Goal: Task Accomplishment & Management: Complete application form

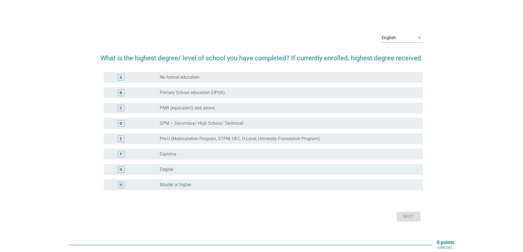
click at [227, 171] on div "radio_button_unchecked Degree" at bounding box center [287, 169] width 254 height 5
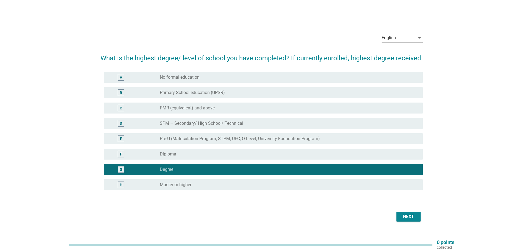
click at [411, 216] on div "Next" at bounding box center [408, 217] width 15 height 7
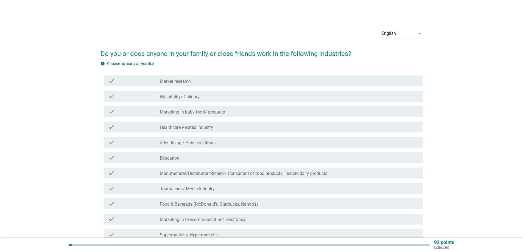
click at [266, 84] on div "check_box_outline_blank Market research" at bounding box center [289, 81] width 259 height 7
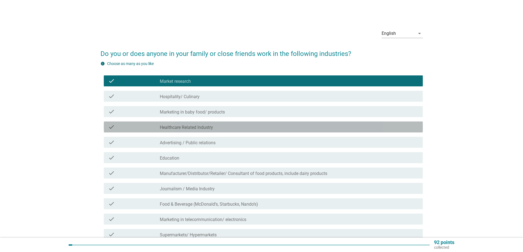
click at [276, 131] on div "check check_box_outline_blank Healthcare Related Industry" at bounding box center [263, 127] width 319 height 11
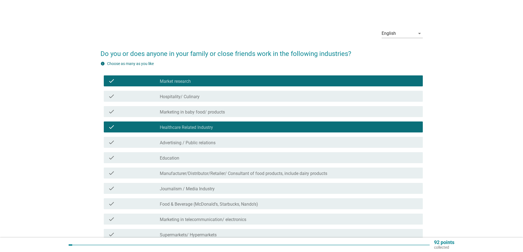
click at [275, 141] on div "check_box_outline_blank Advertising / Public relations" at bounding box center [289, 142] width 259 height 7
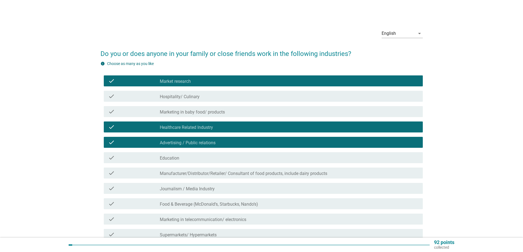
scroll to position [27, 0]
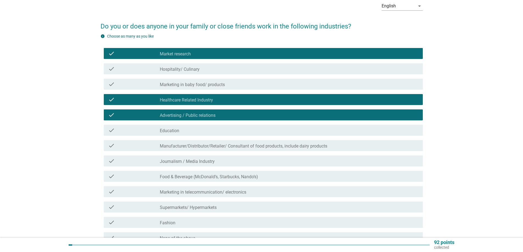
click at [275, 129] on div "check_box_outline_blank Education" at bounding box center [289, 130] width 259 height 7
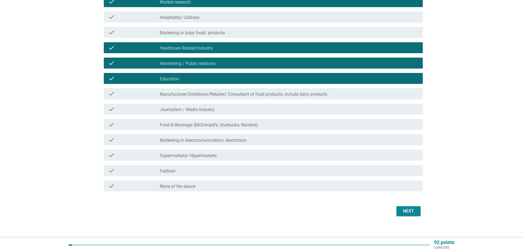
scroll to position [82, 0]
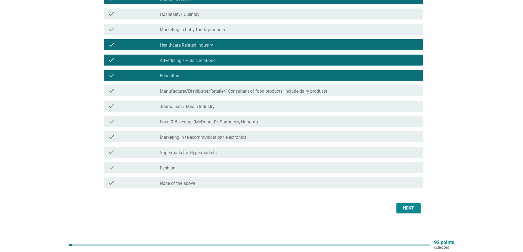
click at [270, 121] on div "check_box_outline_blank Food & Beverage (McDonald’s, Starbucks, Nando’s)" at bounding box center [289, 121] width 259 height 7
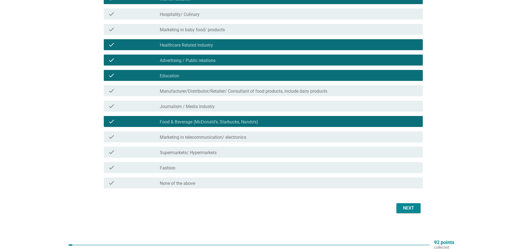
click at [269, 103] on div "check_box_outline_blank Journalism / Media Industry" at bounding box center [289, 106] width 259 height 7
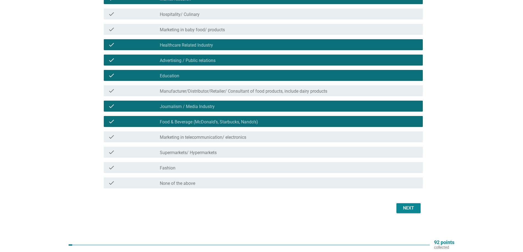
click at [270, 152] on div "check_box_outline_blank Supermarkets/ Hypermarkets" at bounding box center [289, 152] width 259 height 7
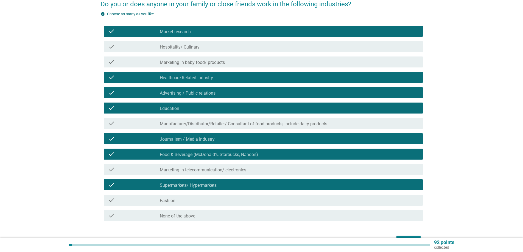
scroll to position [84, 0]
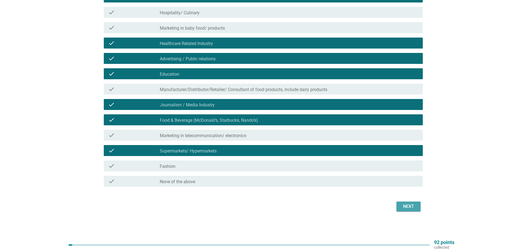
click at [415, 207] on div "Next" at bounding box center [408, 206] width 15 height 7
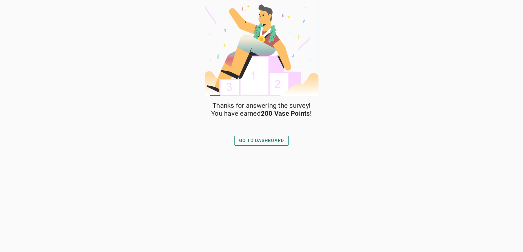
click at [283, 145] on button "GO TO DASHBOARD" at bounding box center [261, 141] width 54 height 10
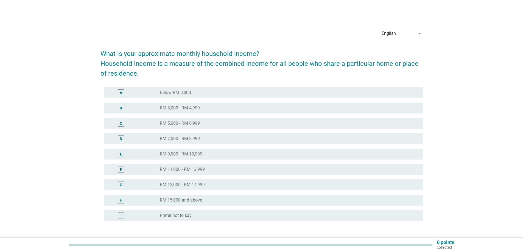
click at [185, 108] on label "RM 3,000 - RM 4,999" at bounding box center [180, 107] width 40 height 5
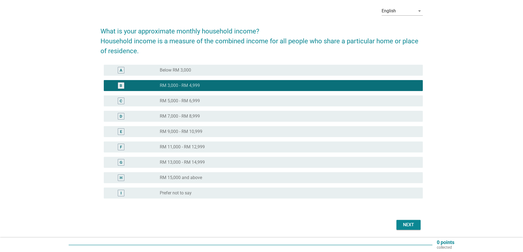
scroll to position [41, 0]
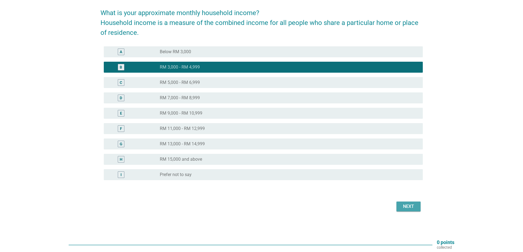
click at [408, 206] on div "Next" at bounding box center [408, 206] width 15 height 7
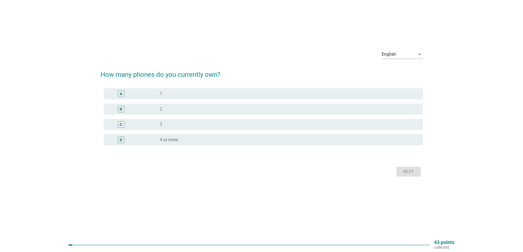
scroll to position [0, 0]
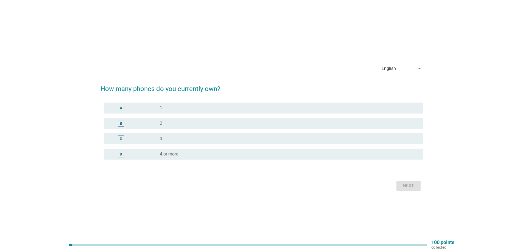
click at [174, 107] on div "radio_button_unchecked 1" at bounding box center [287, 107] width 254 height 5
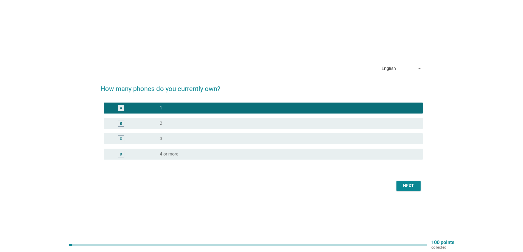
click at [409, 186] on div "Next" at bounding box center [408, 186] width 15 height 7
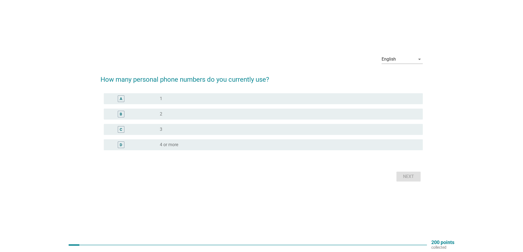
scroll to position [14, 0]
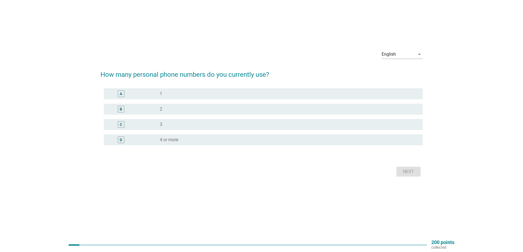
click at [189, 93] on div "radio_button_unchecked 1" at bounding box center [287, 93] width 254 height 5
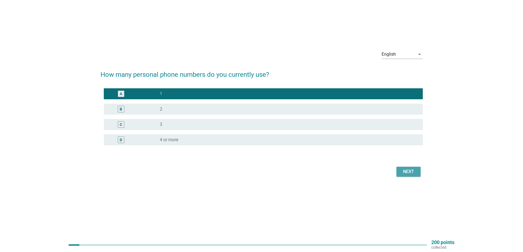
click at [411, 172] on div "Next" at bounding box center [408, 172] width 15 height 7
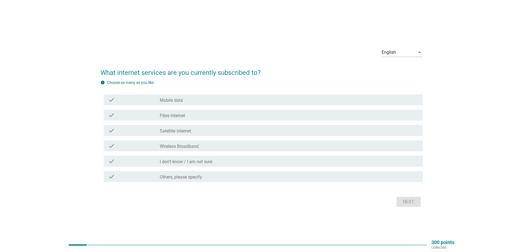
click at [202, 99] on div "check_box_outline_blank Mobile data" at bounding box center [289, 100] width 259 height 7
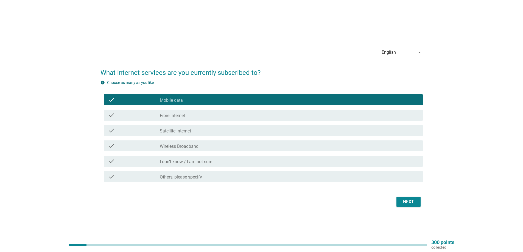
click at [403, 202] on div "Next" at bounding box center [408, 202] width 15 height 7
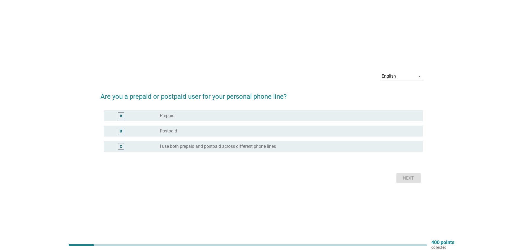
click at [197, 134] on div "radio_button_unchecked Postpaid" at bounding box center [287, 131] width 254 height 5
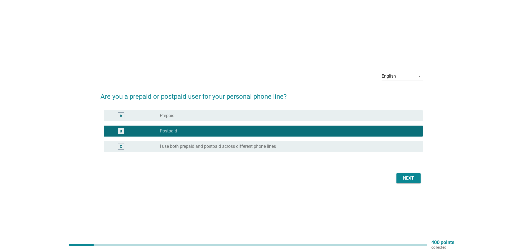
click at [412, 177] on div "Next" at bounding box center [408, 178] width 15 height 7
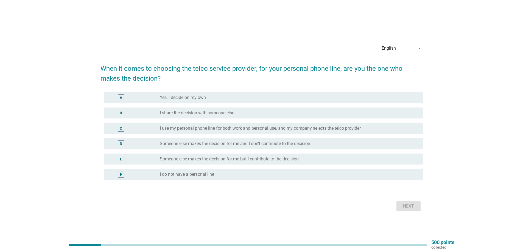
click at [202, 97] on label "Yes, I decide on my own" at bounding box center [183, 97] width 46 height 5
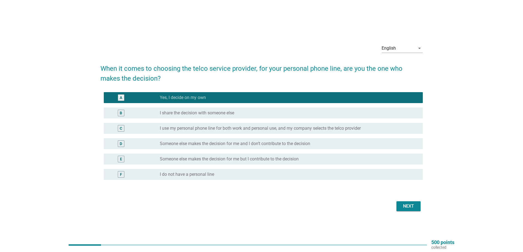
click at [408, 206] on div "Next" at bounding box center [408, 206] width 15 height 7
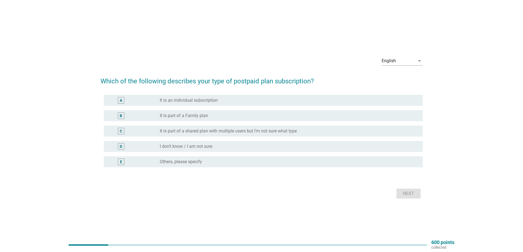
click at [235, 114] on div "radio_button_unchecked It is part of a Family plan" at bounding box center [287, 115] width 254 height 5
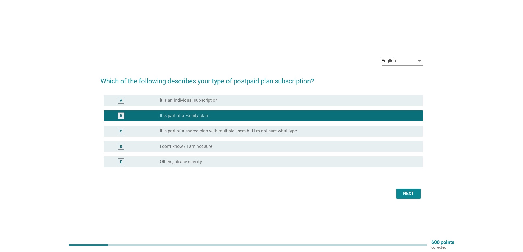
click at [410, 194] on div "Next" at bounding box center [408, 194] width 15 height 7
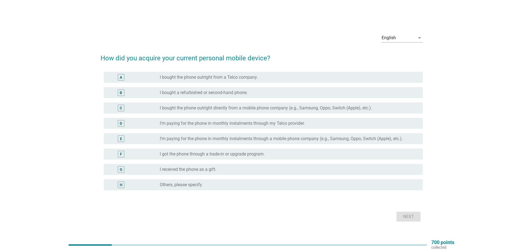
click at [307, 106] on label "I bought the phone outright directly from a mobile phone company (e.g., Samsung…" at bounding box center [266, 107] width 212 height 5
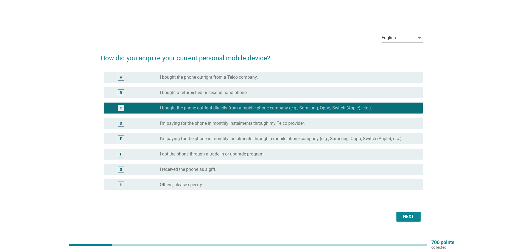
click at [407, 216] on div "Next" at bounding box center [408, 217] width 15 height 7
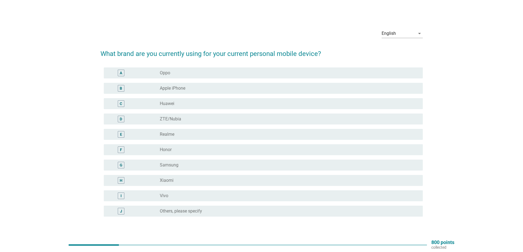
click at [242, 136] on div "radio_button_unchecked Realme" at bounding box center [287, 134] width 254 height 5
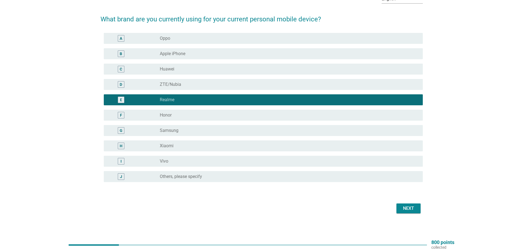
scroll to position [37, 0]
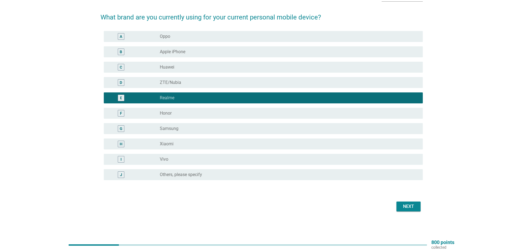
click at [411, 207] on div "Next" at bounding box center [408, 206] width 15 height 7
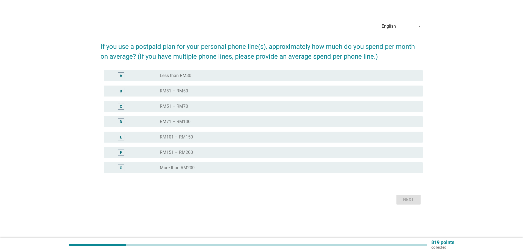
scroll to position [0, 0]
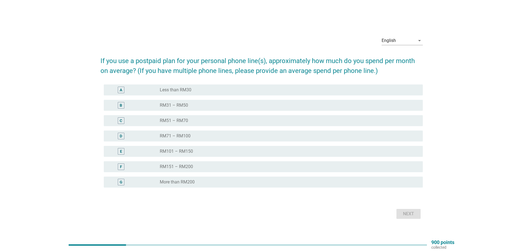
click at [210, 150] on div "radio_button_unchecked RM101 – RM150" at bounding box center [287, 151] width 254 height 5
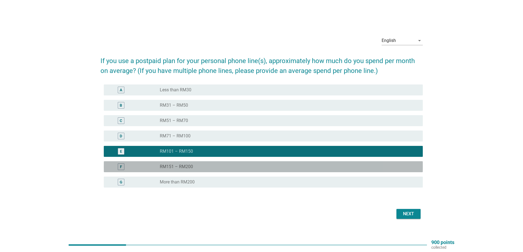
click at [237, 167] on div "radio_button_unchecked RM151 – RM200" at bounding box center [287, 166] width 254 height 5
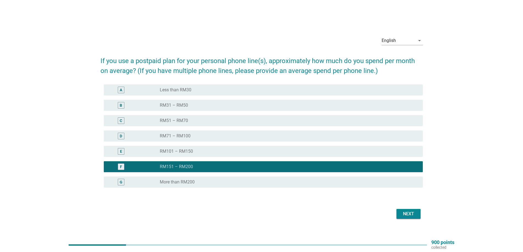
click at [408, 214] on div "Next" at bounding box center [408, 214] width 15 height 7
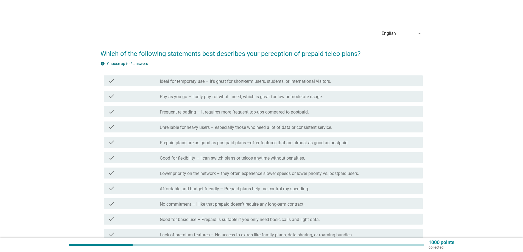
click at [420, 33] on icon "arrow_drop_down" at bounding box center [419, 33] width 7 height 7
click at [418, 51] on div "Bahasa Melayu" at bounding box center [402, 51] width 32 height 7
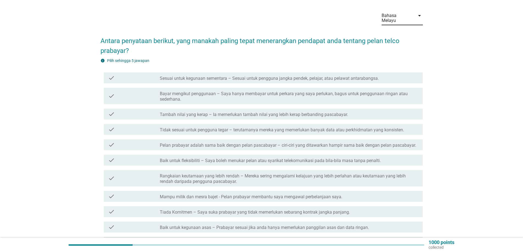
scroll to position [27, 0]
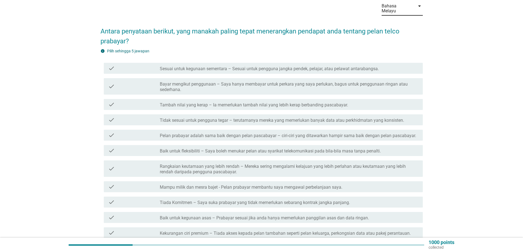
click at [402, 118] on label "Tidak sesuai untuk pengguna tegar – terutamanya mereka yang memerlukan banyak d…" at bounding box center [282, 120] width 244 height 5
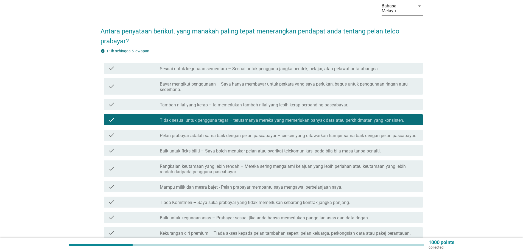
click at [411, 101] on div "check_box_outline_blank Tambah nilai yang kerap – Ia memerlukan tambah nilai ya…" at bounding box center [289, 104] width 259 height 7
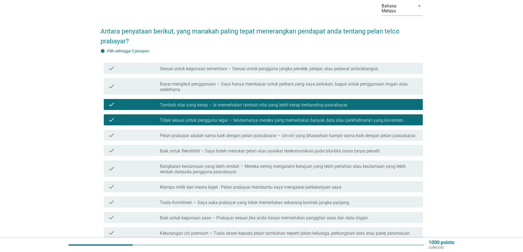
scroll to position [55, 0]
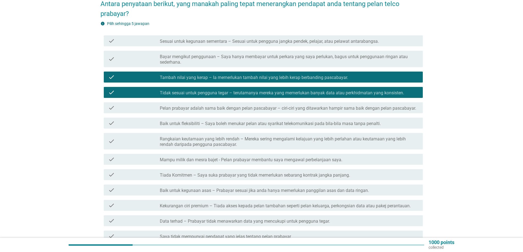
click at [336, 157] on label "Mampu milik dan mesra bajet - Pelan prabayar membantu saya mengawal perbelanjaa…" at bounding box center [251, 159] width 183 height 5
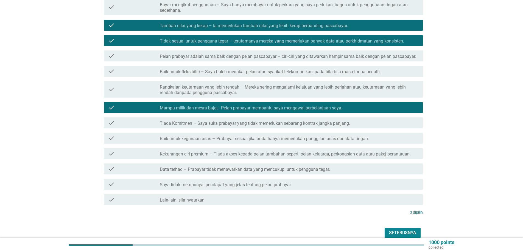
scroll to position [110, 0]
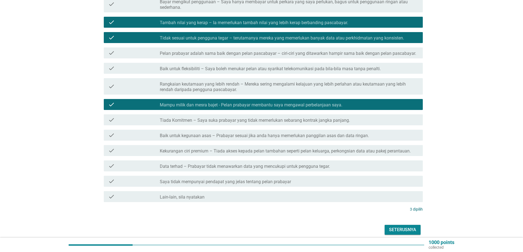
click at [296, 118] on label "Tiada Komitmen – Saya suka prabayar yang tidak memerlukan sebarang kontrak jang…" at bounding box center [255, 120] width 190 height 5
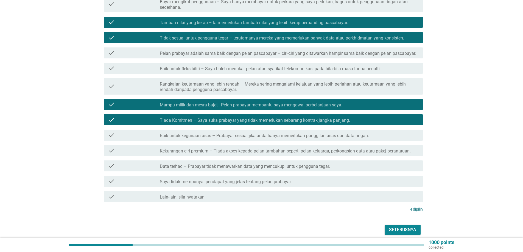
scroll to position [0, 0]
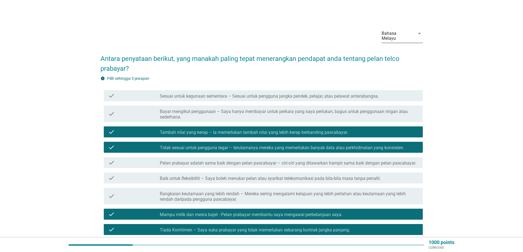
click at [417, 31] on icon "arrow_drop_down" at bounding box center [419, 33] width 7 height 7
click at [408, 40] on div "English" at bounding box center [402, 38] width 32 height 7
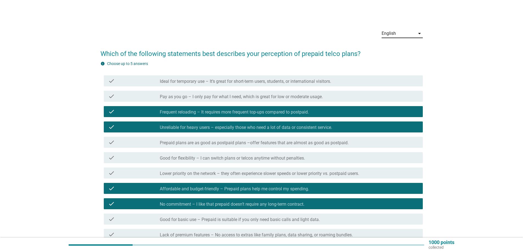
click at [409, 33] on div "English" at bounding box center [398, 33] width 33 height 9
click at [409, 48] on div "Bahasa Melayu" at bounding box center [402, 51] width 32 height 7
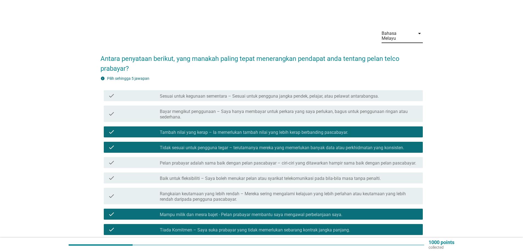
scroll to position [128, 0]
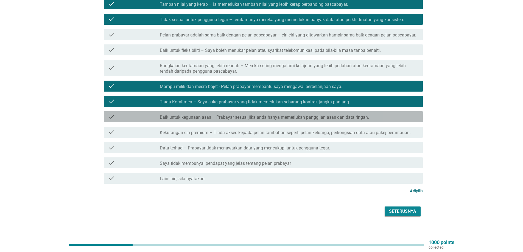
click at [400, 114] on div "check_box_outline_blank Baik untuk kegunaan asas – Prabayar sesuai jika anda ha…" at bounding box center [289, 117] width 259 height 7
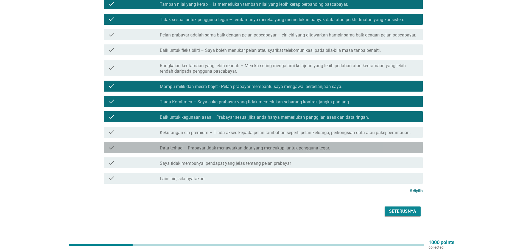
click at [410, 144] on div "check_box_outline_blank Data terhad – Prabayar tidak menawarkan data yang mencu…" at bounding box center [289, 147] width 259 height 7
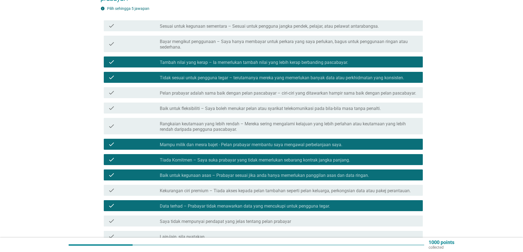
scroll to position [46, 0]
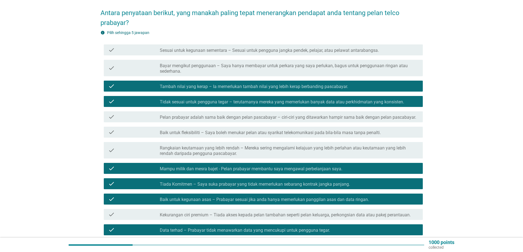
click at [403, 165] on div "check_box Mampu milik dan mesra bajet - Pelan prabayar membantu saya mengawal p…" at bounding box center [289, 168] width 259 height 7
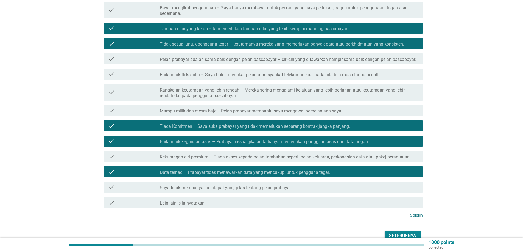
scroll to position [128, 0]
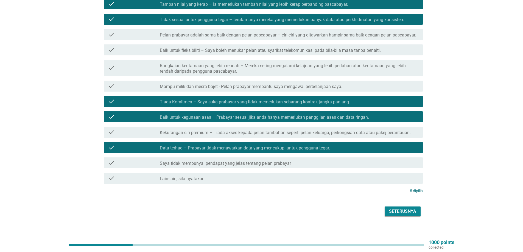
click at [392, 208] on div "Seterusnya" at bounding box center [402, 211] width 27 height 7
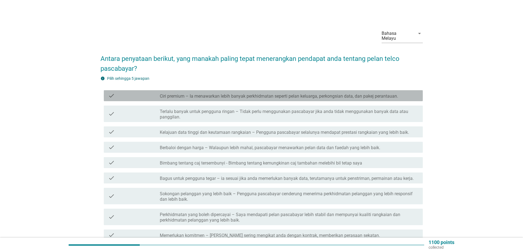
click at [405, 93] on div "check_box_outline_blank Ciri premium – Ia menawarkan lebih banyak perkhidmatan …" at bounding box center [289, 96] width 259 height 7
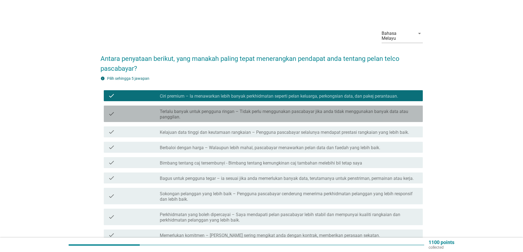
click at [404, 109] on label "Terlalu banyak untuk pengguna ringan – Tidak perlu menggunakan pascabayar jika …" at bounding box center [289, 114] width 259 height 11
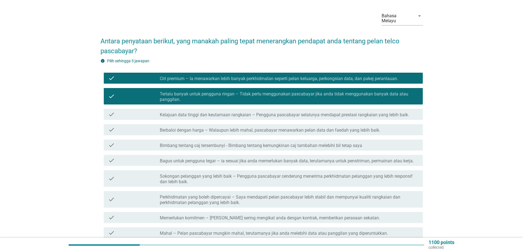
scroll to position [27, 0]
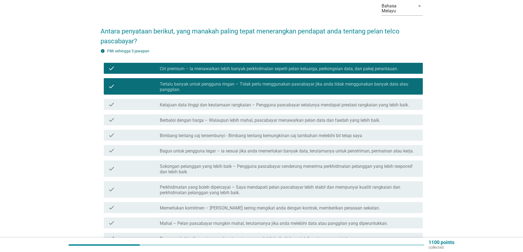
click at [376, 132] on div "check_box_outline_blank Bimbang tentang caj tersembunyi - Bimbang tentang kemun…" at bounding box center [289, 135] width 259 height 7
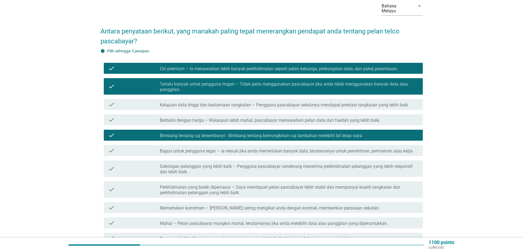
click at [405, 149] on label "Bagus untuk pengguna tegar – ia sesuai jika anda memerlukan banyak data, teruta…" at bounding box center [287, 151] width 254 height 5
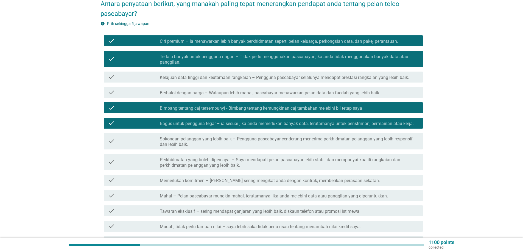
scroll to position [82, 0]
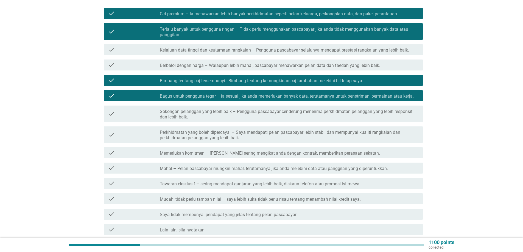
click at [377, 150] on div "check_box_outline_blank Memerlukan komitmen – [PERSON_NAME] sering mengikat and…" at bounding box center [289, 153] width 259 height 7
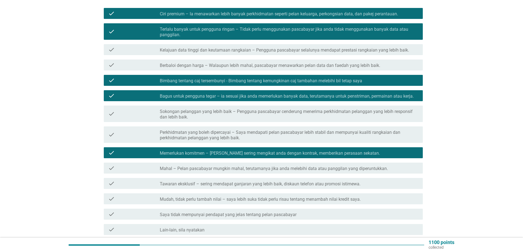
click at [379, 166] on label "Mahal – Pelan pascabayar mungkin mahal, terutamanya jika anda melebihi data ata…" at bounding box center [274, 168] width 228 height 5
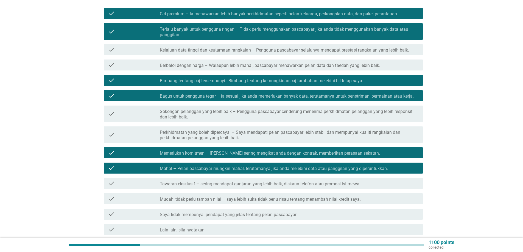
click at [374, 196] on div "check_box_outline_blank Mudah, tidak perlu tambah nilai – saya lebih suka tidak…" at bounding box center [289, 199] width 259 height 7
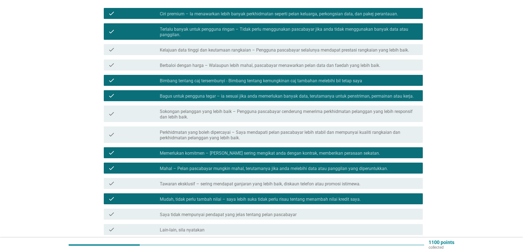
click at [404, 165] on div "check_box Mahal – Pelan pascabayar mungkin mahal, terutamanya jika anda melebih…" at bounding box center [289, 168] width 259 height 7
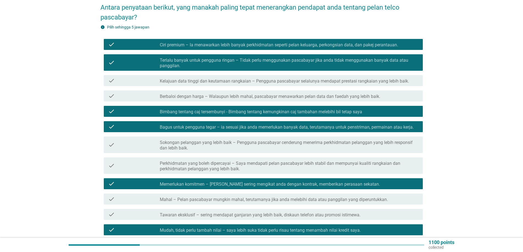
scroll to position [24, 0]
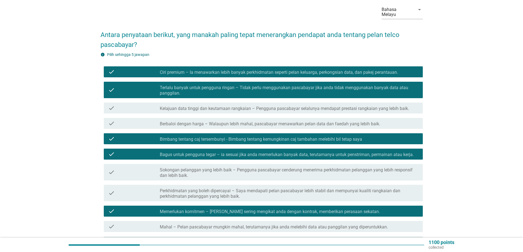
click at [401, 69] on div "check_box_outline_blank Ciri premium – Ia menawarkan lebih banyak perkhidmatan …" at bounding box center [289, 72] width 259 height 7
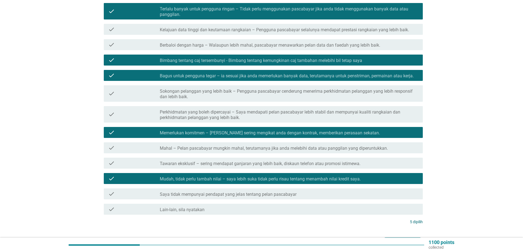
scroll to position [134, 0]
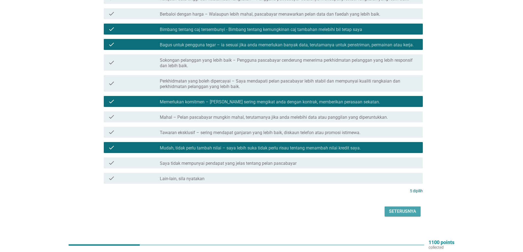
click at [415, 208] on div "Seterusnya" at bounding box center [402, 211] width 27 height 7
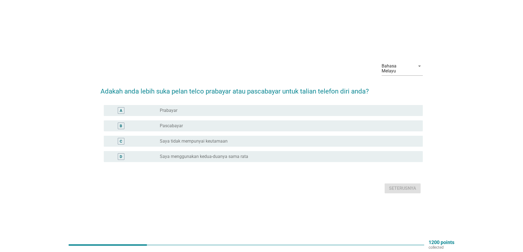
click at [222, 123] on div "radio_button_unchecked Pascabayar" at bounding box center [289, 126] width 259 height 7
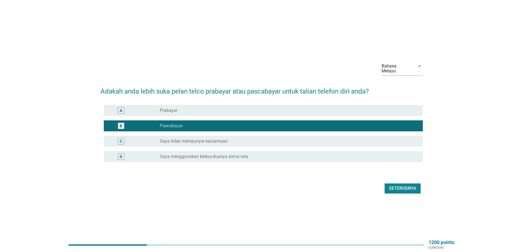
click at [401, 186] on div "Seterusnya" at bounding box center [402, 188] width 27 height 7
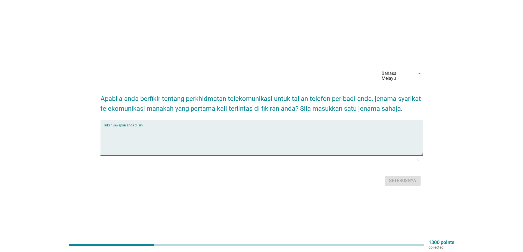
click at [296, 127] on textarea "Isikan jawapan anda di sini" at bounding box center [263, 141] width 319 height 29
type textarea "Maxis"
click at [411, 178] on div "Seterusnya" at bounding box center [402, 181] width 27 height 7
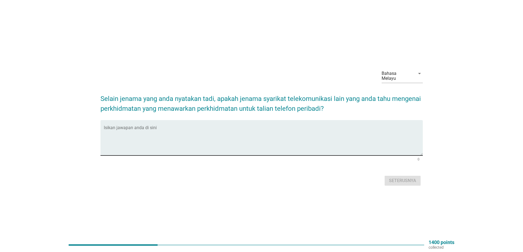
click at [304, 130] on textarea "Isikan jawapan anda di sini" at bounding box center [263, 141] width 319 height 29
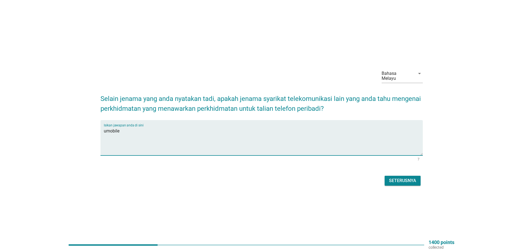
type textarea "umobile"
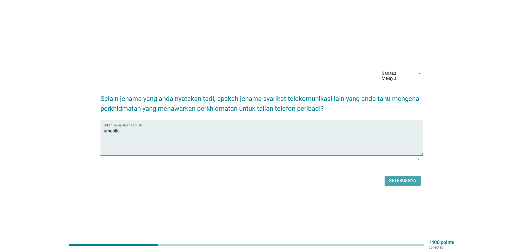
click at [408, 178] on div "Seterusnya" at bounding box center [402, 181] width 27 height 7
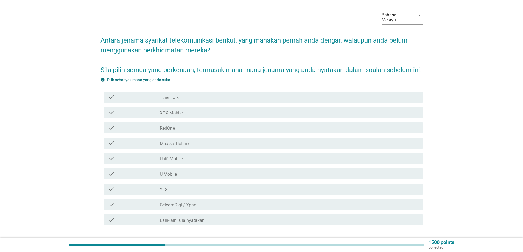
scroll to position [27, 0]
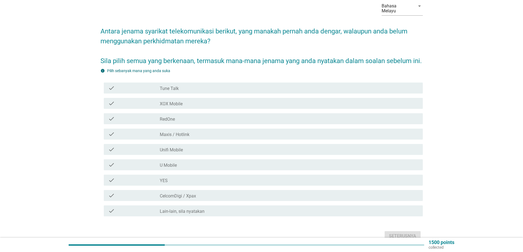
click at [313, 90] on div "check_box_outline_blank Tune Talk" at bounding box center [289, 88] width 259 height 7
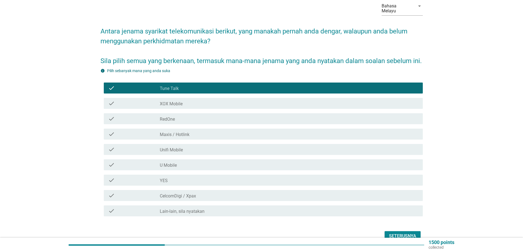
click at [309, 105] on div "check check_box_outline_blank XOX Mobile" at bounding box center [263, 103] width 319 height 11
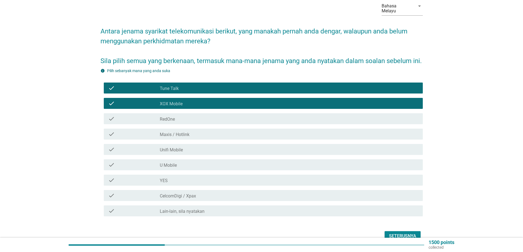
click at [304, 121] on div "check_box_outline_blank RedOne" at bounding box center [289, 119] width 259 height 7
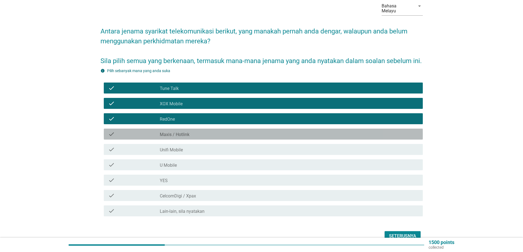
click at [296, 136] on div "check_box_outline_blank Maxis / Hotlink" at bounding box center [289, 134] width 259 height 7
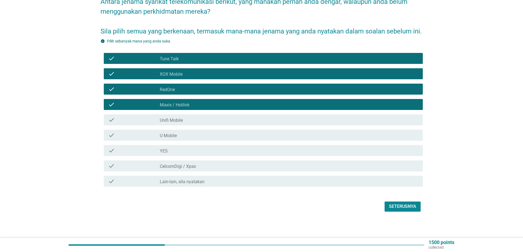
scroll to position [62, 0]
click at [271, 119] on div "check_box_outline_blank Unifi Mobile" at bounding box center [289, 120] width 259 height 7
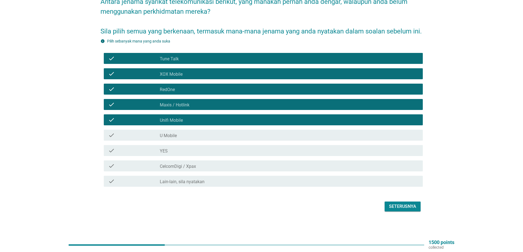
click at [261, 135] on div "check_box_outline_blank U Mobile" at bounding box center [289, 135] width 259 height 7
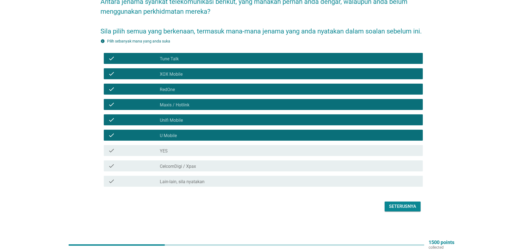
click at [260, 145] on div "check check_box_outline_blank YES" at bounding box center [261, 150] width 322 height 15
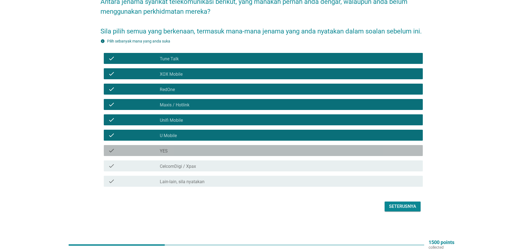
click at [256, 152] on div "check_box_outline_blank YES" at bounding box center [289, 150] width 259 height 7
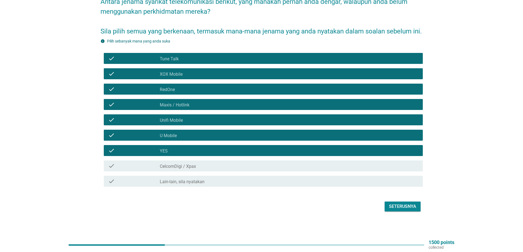
click at [256, 164] on div "check_box_outline_blank CelcomDigi / Xpax" at bounding box center [289, 166] width 259 height 7
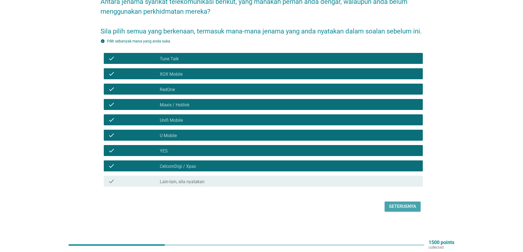
click at [407, 203] on button "Seterusnya" at bounding box center [403, 207] width 36 height 10
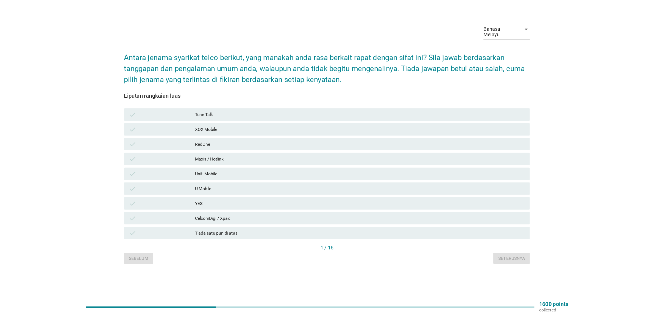
scroll to position [14, 0]
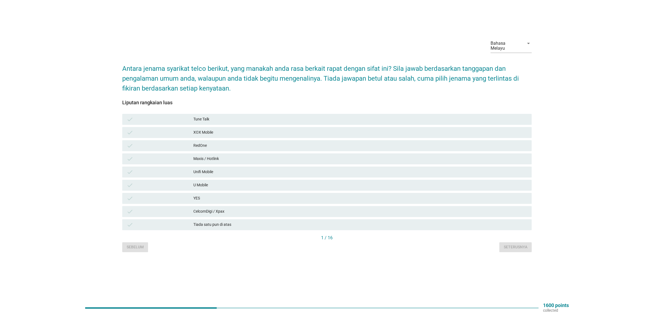
click at [397, 243] on div "Sebelum Seterusnya" at bounding box center [326, 247] width 409 height 10
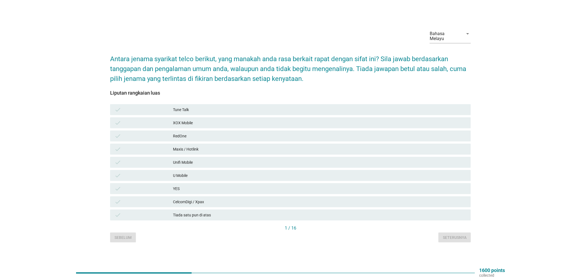
scroll to position [0, 0]
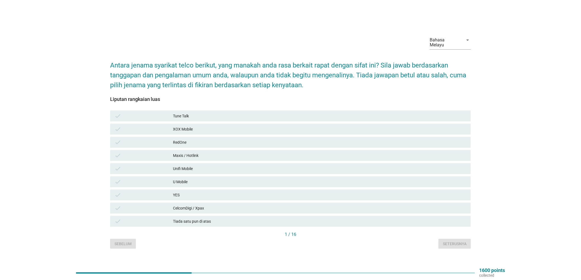
click at [224, 110] on div "check Tune Talk" at bounding box center [290, 116] width 363 height 13
click at [220, 124] on div "check XOX Mobile" at bounding box center [290, 129] width 361 height 11
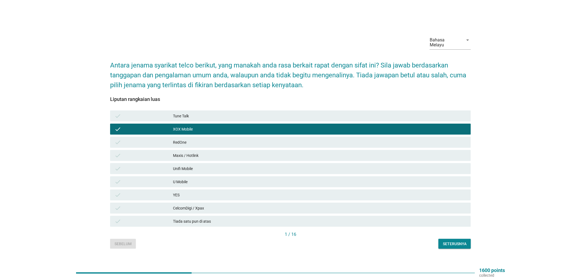
click at [218, 127] on div "XOX Mobile" at bounding box center [320, 129] width 294 height 7
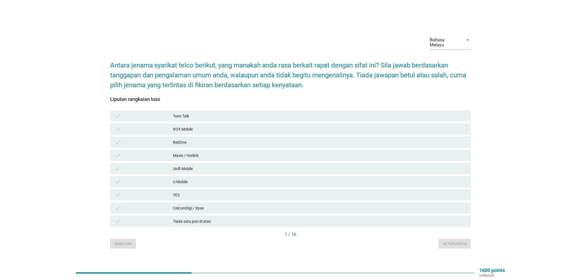
click at [241, 152] on div "Maxis / Hotlink" at bounding box center [320, 155] width 294 height 7
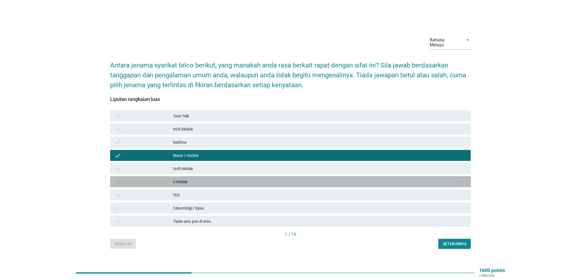
click at [223, 179] on div "U Mobile" at bounding box center [320, 182] width 294 height 7
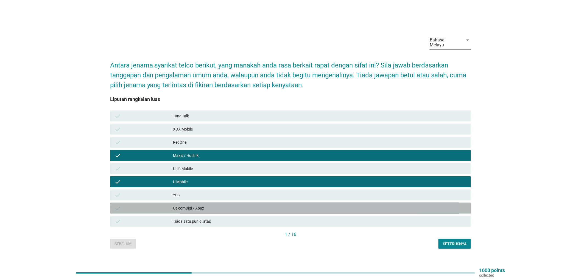
click at [213, 205] on div "CelcomDigi / Xpax" at bounding box center [320, 208] width 294 height 7
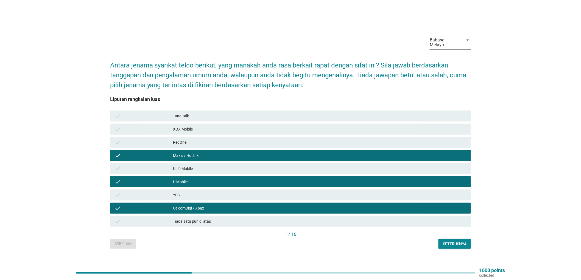
click at [462, 242] on div "Seterusnya" at bounding box center [455, 244] width 24 height 6
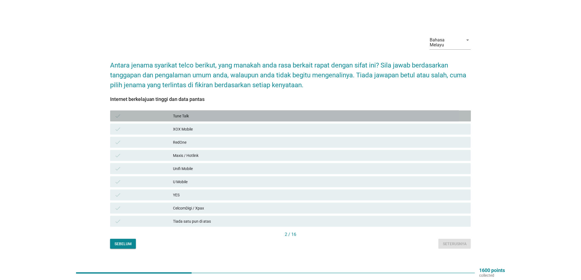
click at [231, 114] on div "Tune Talk" at bounding box center [320, 116] width 294 height 7
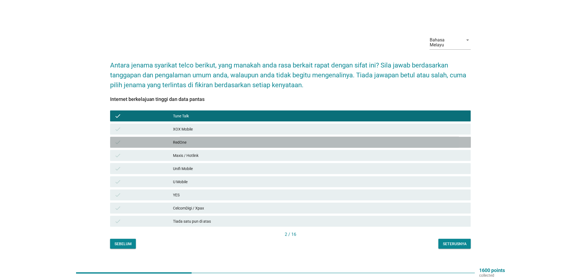
click at [219, 140] on div "RedOne" at bounding box center [320, 142] width 294 height 7
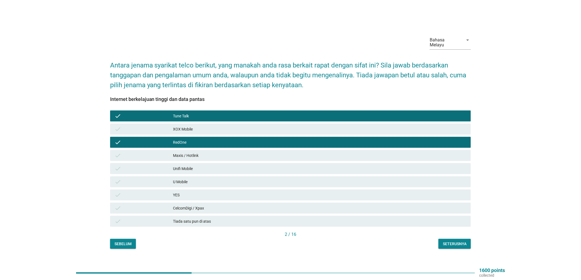
click at [212, 166] on div "Unifi Mobile" at bounding box center [320, 169] width 294 height 7
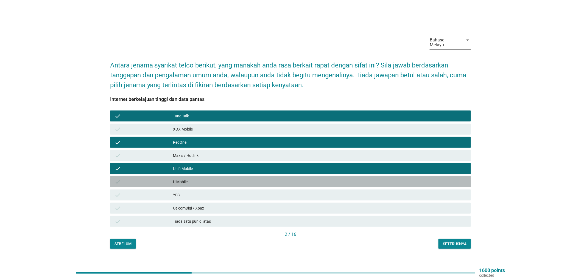
click at [204, 179] on div "U Mobile" at bounding box center [320, 182] width 294 height 7
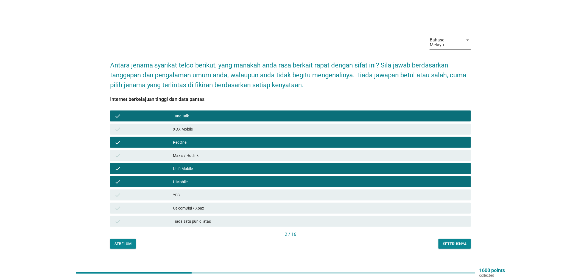
click at [462, 242] on div "Seterusnya" at bounding box center [455, 244] width 24 height 6
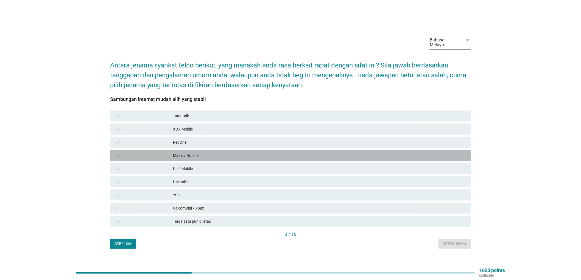
click at [231, 150] on div "check Maxis / Hotlink" at bounding box center [290, 155] width 361 height 11
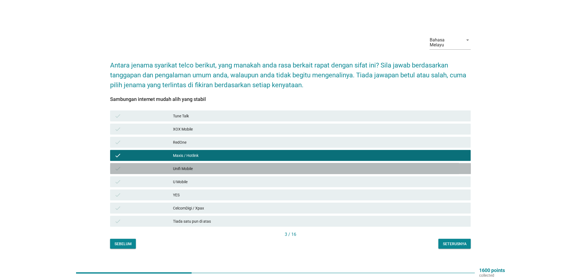
click at [225, 166] on div "Unifi Mobile" at bounding box center [320, 169] width 294 height 7
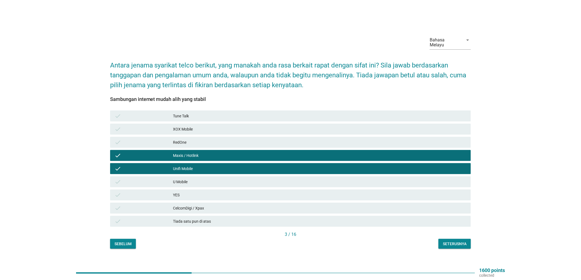
click at [218, 179] on div "U Mobile" at bounding box center [320, 182] width 294 height 7
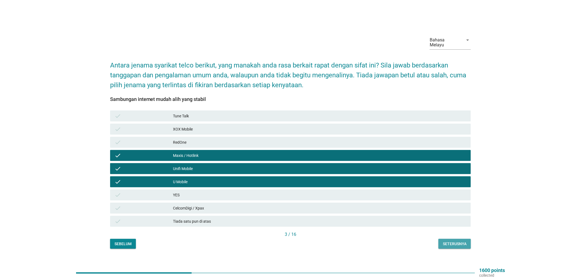
click at [446, 242] on div "Seterusnya" at bounding box center [455, 244] width 24 height 6
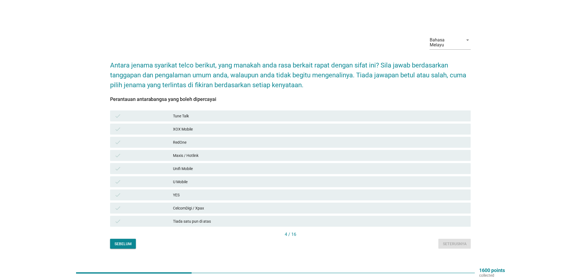
click at [204, 205] on div "CelcomDigi / Xpax" at bounding box center [320, 208] width 294 height 7
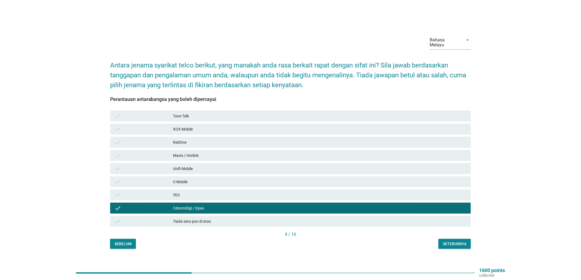
click at [210, 180] on div "U Mobile" at bounding box center [320, 182] width 294 height 7
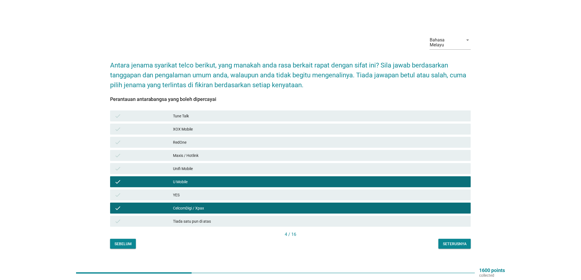
click at [213, 155] on div "Maxis / Hotlink" at bounding box center [320, 155] width 294 height 7
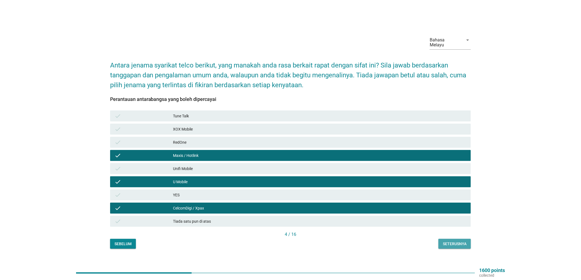
click at [457, 241] on div "Seterusnya" at bounding box center [455, 244] width 24 height 6
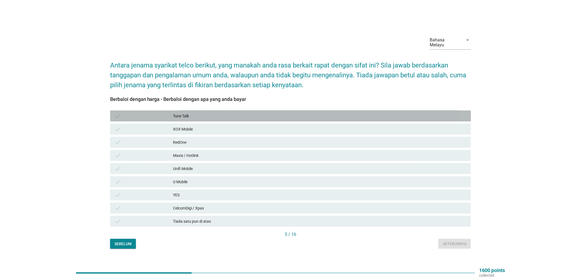
click at [195, 113] on div "Tune Talk" at bounding box center [320, 116] width 294 height 7
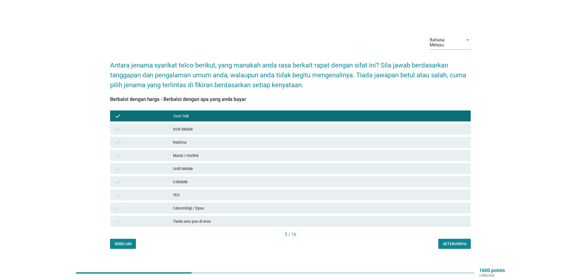
click at [192, 155] on div "Maxis / Hotlink" at bounding box center [320, 155] width 294 height 7
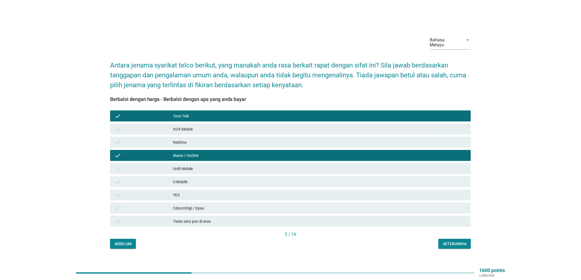
click at [190, 177] on div "check U Mobile" at bounding box center [290, 182] width 361 height 11
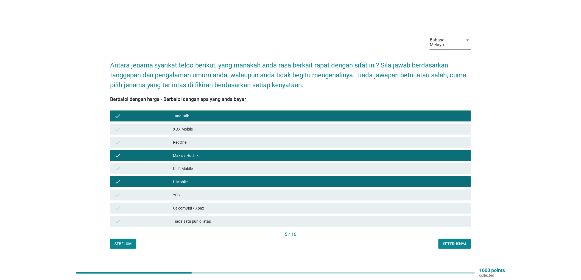
click at [229, 205] on div "CelcomDigi / Xpax" at bounding box center [320, 208] width 294 height 7
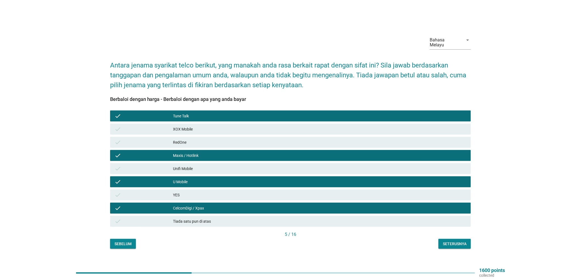
click at [447, 241] on div "Seterusnya" at bounding box center [455, 244] width 24 height 6
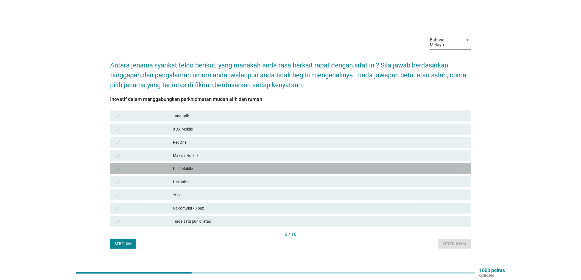
click at [197, 166] on div "Unifi Mobile" at bounding box center [320, 169] width 294 height 7
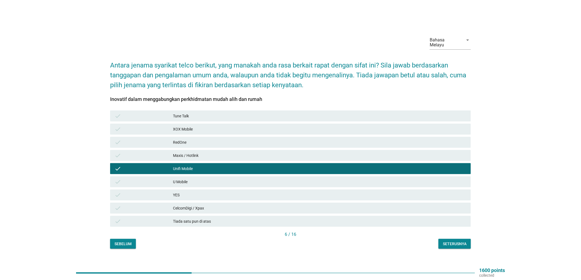
click at [191, 179] on div "U Mobile" at bounding box center [320, 182] width 294 height 7
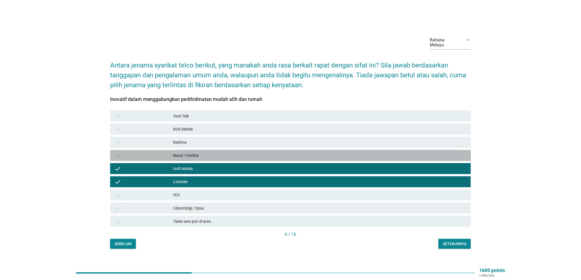
click at [199, 153] on div "Maxis / Hotlink" at bounding box center [320, 155] width 294 height 7
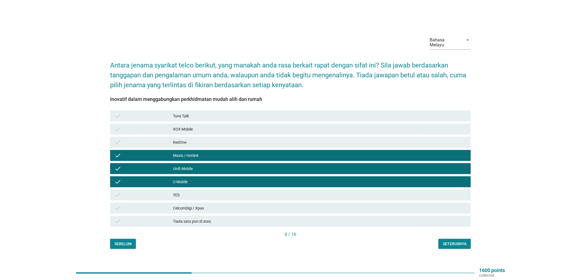
click at [452, 241] on div "Seterusnya" at bounding box center [455, 244] width 24 height 6
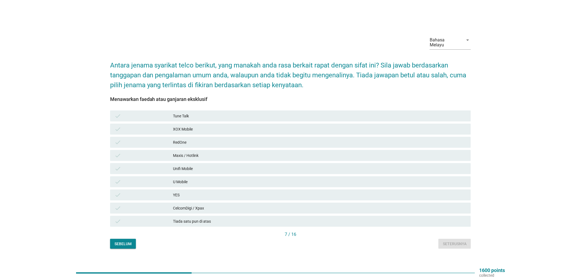
click at [240, 111] on div "check Tune Talk" at bounding box center [290, 116] width 361 height 11
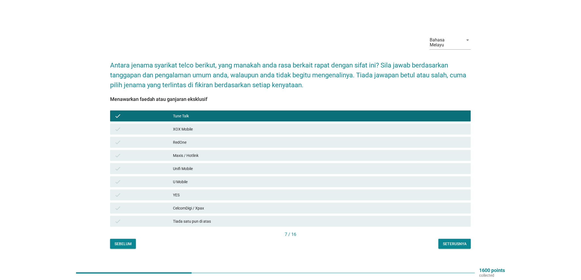
click at [225, 152] on div "Maxis / Hotlink" at bounding box center [320, 155] width 294 height 7
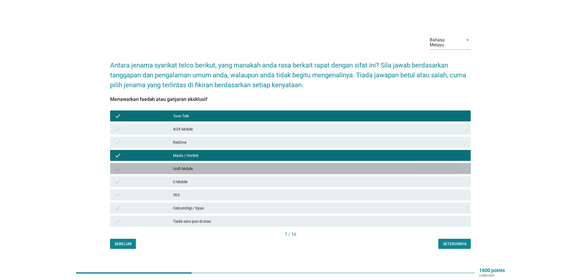
click at [211, 168] on div "Unifi Mobile" at bounding box center [320, 169] width 294 height 7
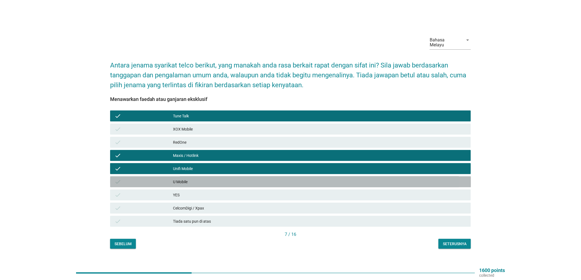
click at [206, 183] on div "check U Mobile" at bounding box center [290, 182] width 361 height 11
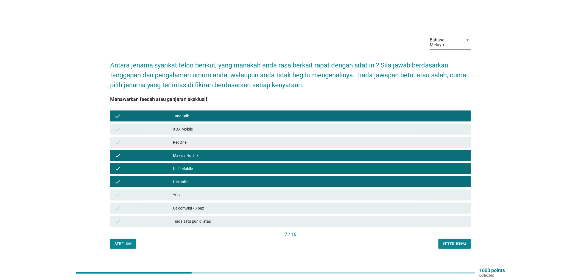
click at [214, 206] on div "CelcomDigi / Xpax" at bounding box center [320, 208] width 294 height 7
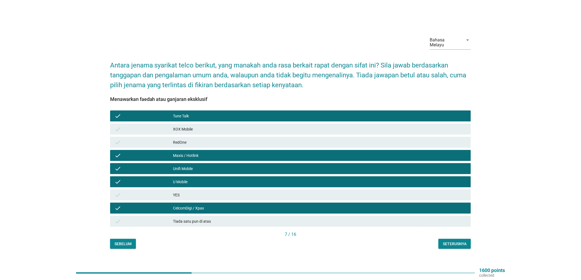
click at [458, 241] on div "Seterusnya" at bounding box center [455, 244] width 24 height 6
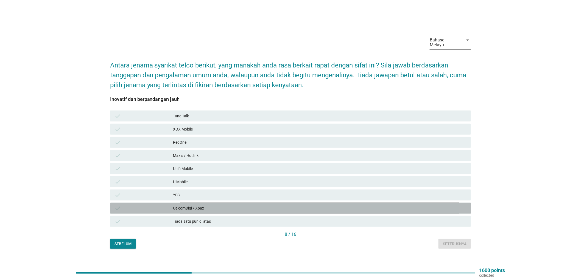
click at [209, 205] on div "CelcomDigi / Xpax" at bounding box center [320, 208] width 294 height 7
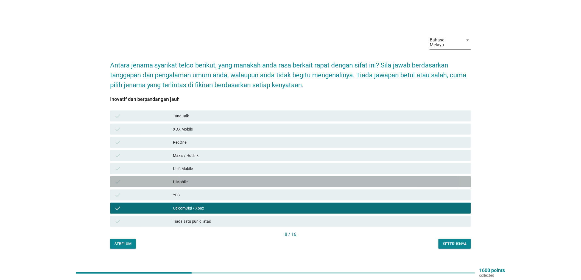
click at [226, 179] on div "U Mobile" at bounding box center [320, 182] width 294 height 7
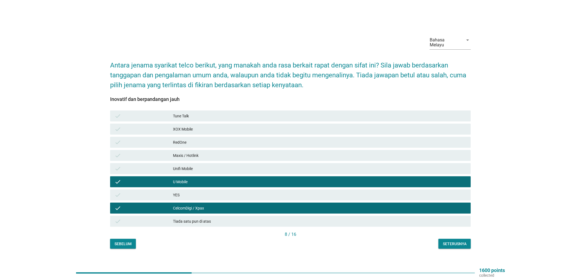
click at [239, 152] on div "Maxis / Hotlink" at bounding box center [320, 155] width 294 height 7
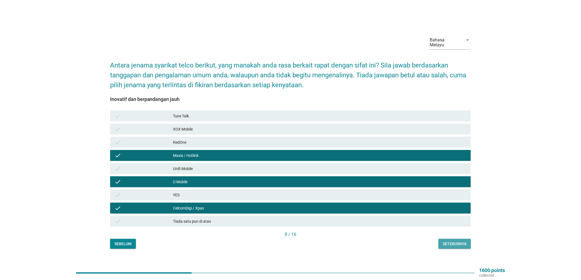
click at [462, 242] on div "Seterusnya" at bounding box center [455, 244] width 24 height 6
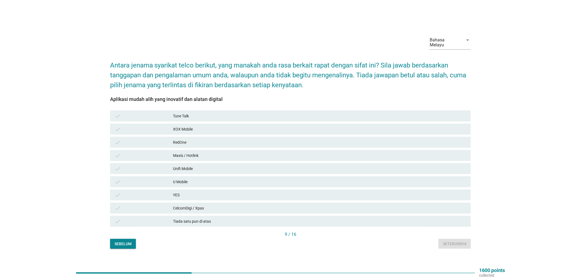
click at [226, 166] on div "Unifi Mobile" at bounding box center [320, 169] width 294 height 7
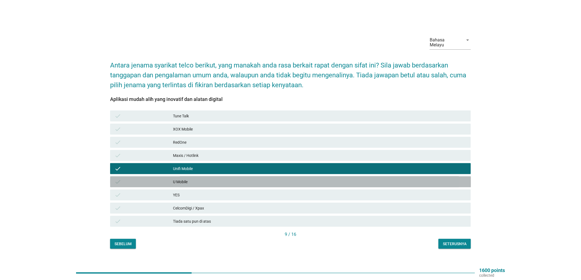
click at [194, 179] on div "U Mobile" at bounding box center [320, 182] width 294 height 7
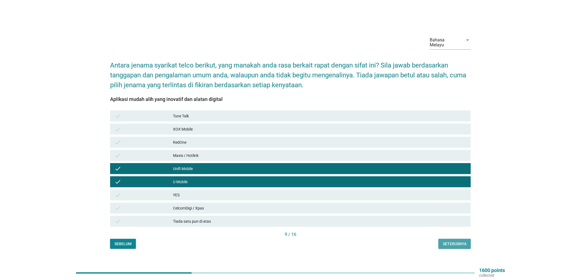
click at [452, 239] on button "Seterusnya" at bounding box center [455, 244] width 32 height 10
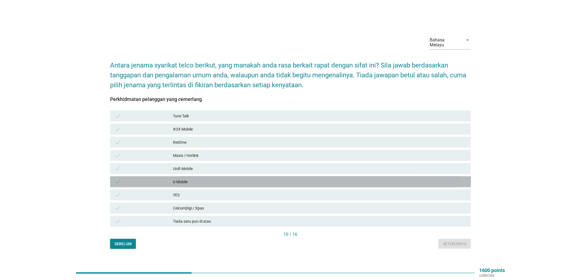
click at [193, 179] on div "U Mobile" at bounding box center [320, 182] width 294 height 7
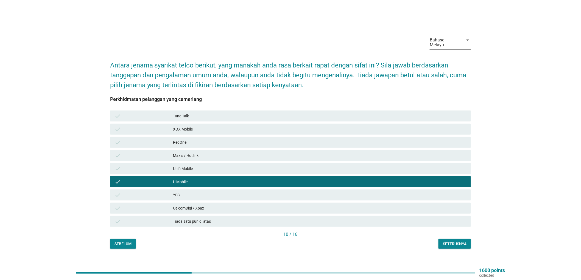
click at [199, 168] on div "Unifi Mobile" at bounding box center [320, 169] width 294 height 7
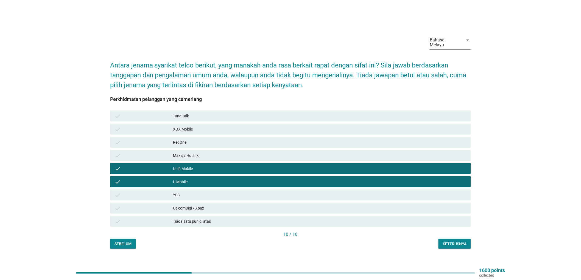
click at [212, 154] on div "Maxis / Hotlink" at bounding box center [320, 155] width 294 height 7
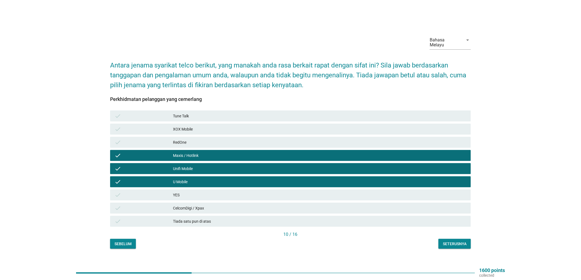
click at [451, 241] on div "Seterusnya" at bounding box center [455, 244] width 24 height 6
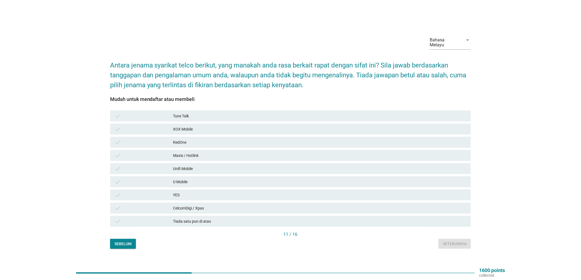
click at [210, 207] on div "CelcomDigi / Xpax" at bounding box center [320, 208] width 294 height 7
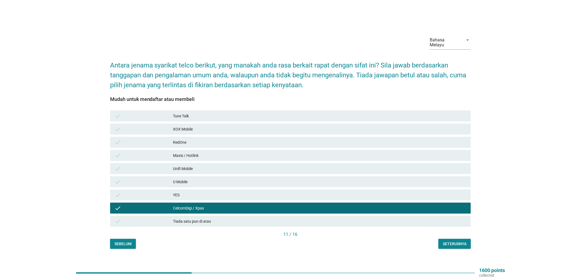
click at [231, 153] on div "Maxis / Hotlink" at bounding box center [320, 155] width 294 height 7
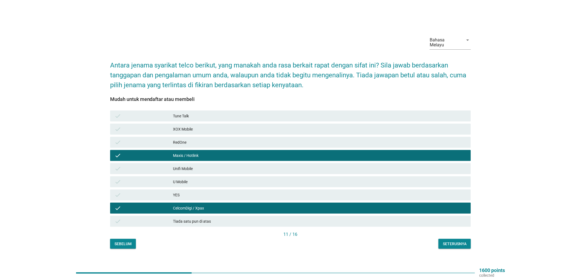
click at [249, 180] on div "U Mobile" at bounding box center [320, 182] width 294 height 7
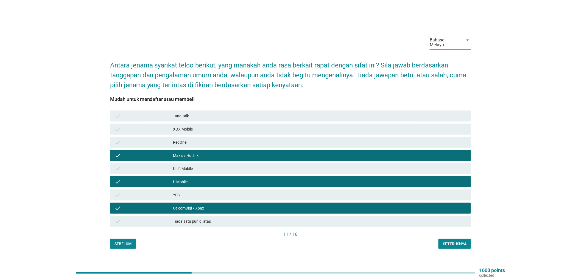
click at [465, 241] on div "Seterusnya" at bounding box center [455, 244] width 24 height 6
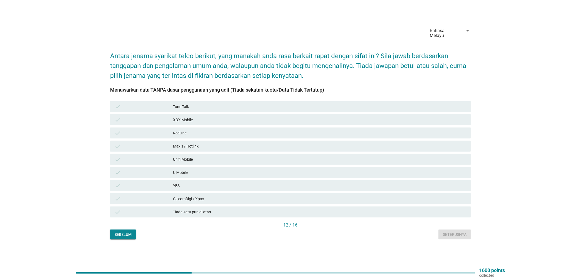
scroll to position [14, 0]
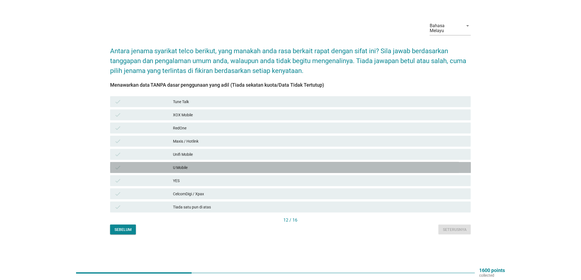
click at [206, 164] on div "U Mobile" at bounding box center [320, 167] width 294 height 7
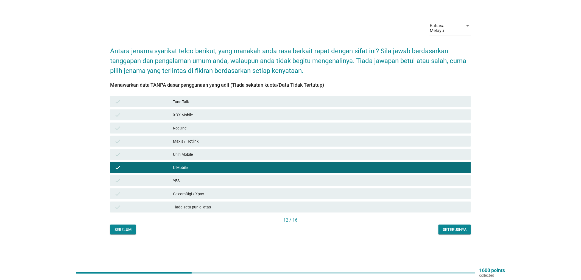
click at [463, 231] on button "Seterusnya" at bounding box center [455, 230] width 32 height 10
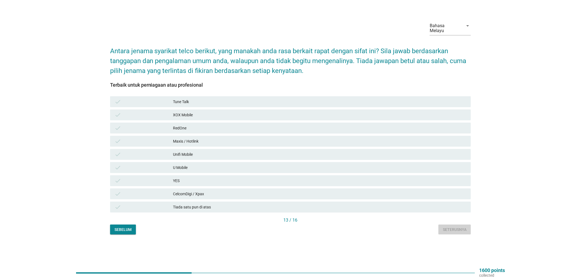
scroll to position [0, 0]
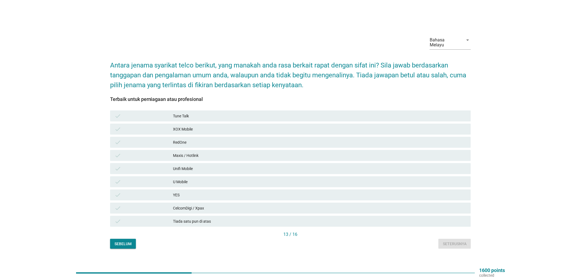
click at [237, 166] on div "Unifi Mobile" at bounding box center [320, 169] width 294 height 7
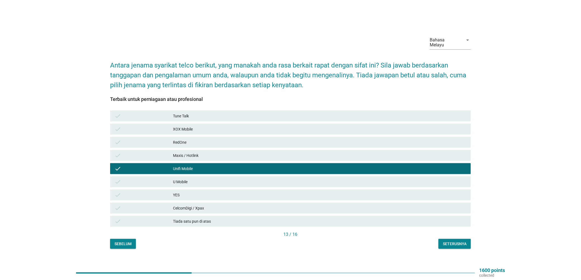
click at [231, 180] on div "U Mobile" at bounding box center [320, 182] width 294 height 7
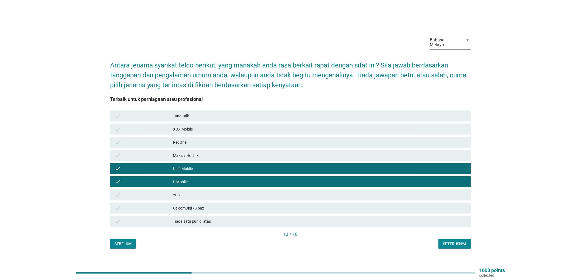
click at [456, 243] on div "Seterusnya" at bounding box center [455, 244] width 24 height 6
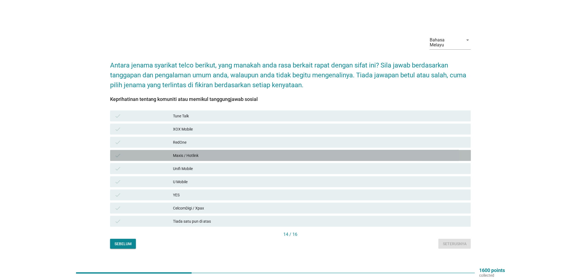
click at [198, 152] on div "Maxis / Hotlink" at bounding box center [320, 155] width 294 height 7
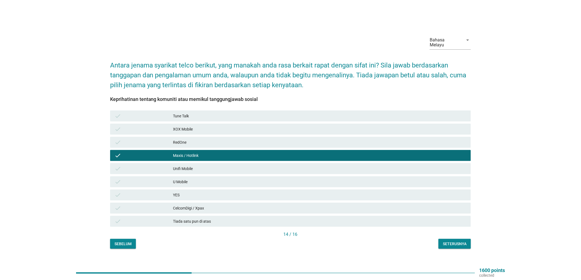
click at [193, 168] on div "Unifi Mobile" at bounding box center [320, 169] width 294 height 7
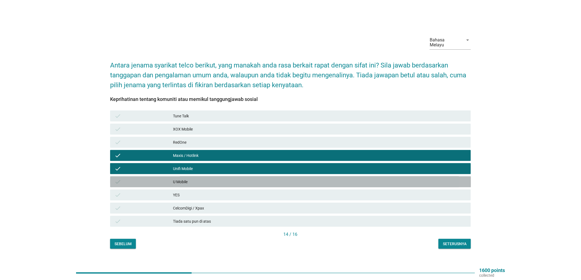
click at [196, 179] on div "U Mobile" at bounding box center [320, 182] width 294 height 7
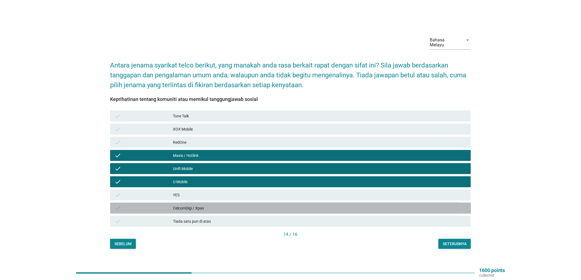
click at [212, 205] on div "CelcomDigi / Xpax" at bounding box center [320, 208] width 294 height 7
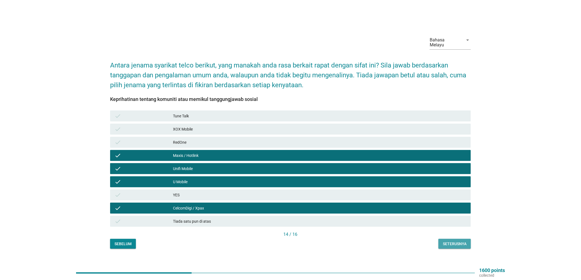
click at [455, 241] on div "Seterusnya" at bounding box center [455, 244] width 24 height 6
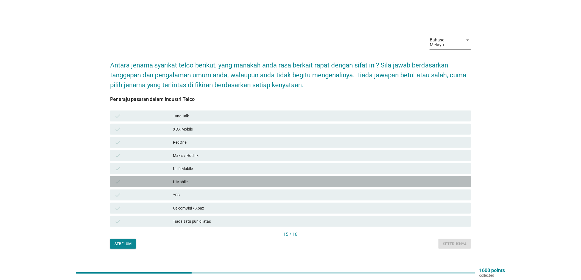
click at [203, 180] on div "U Mobile" at bounding box center [320, 182] width 294 height 7
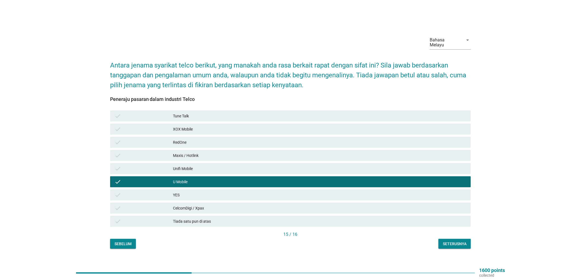
click at [213, 152] on div "Maxis / Hotlink" at bounding box center [320, 155] width 294 height 7
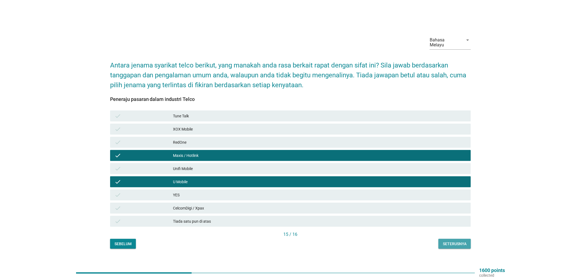
click at [462, 243] on div "Seterusnya" at bounding box center [455, 244] width 24 height 6
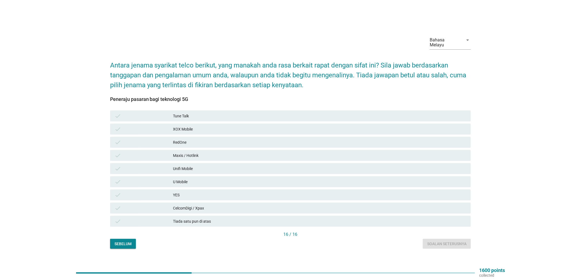
click at [220, 152] on div "Maxis / Hotlink" at bounding box center [320, 155] width 294 height 7
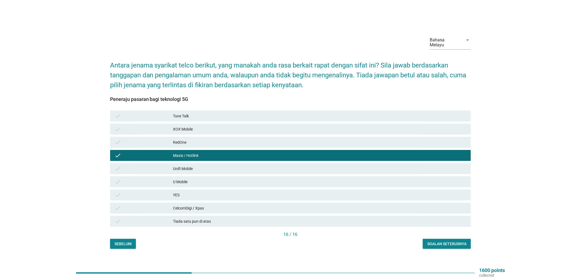
click at [212, 168] on div "Unifi Mobile" at bounding box center [320, 169] width 294 height 7
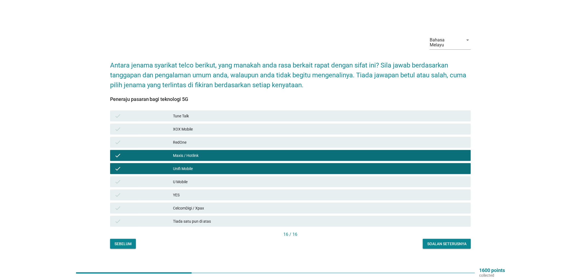
click at [208, 180] on div "U Mobile" at bounding box center [320, 182] width 294 height 7
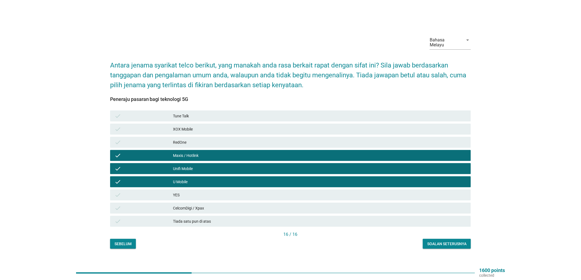
click at [461, 241] on div "Soalan seterusnya" at bounding box center [446, 244] width 39 height 6
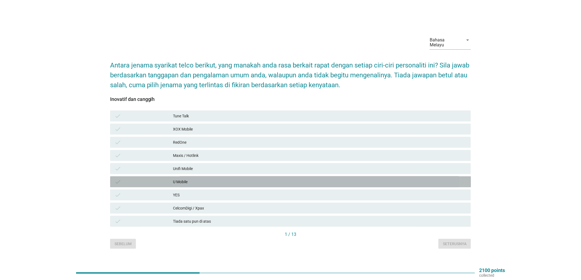
click at [354, 177] on div "check U Mobile" at bounding box center [290, 182] width 361 height 11
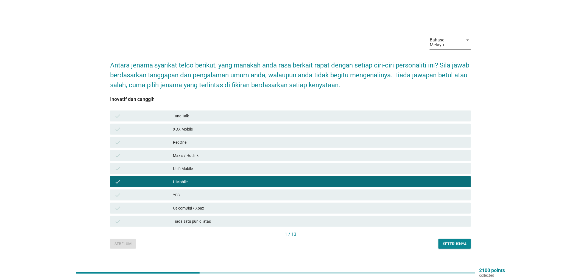
click at [325, 180] on div "U Mobile" at bounding box center [320, 182] width 294 height 7
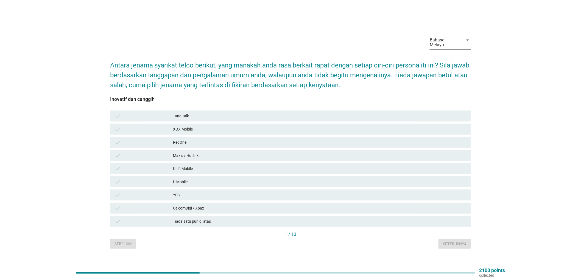
click at [209, 180] on div "U Mobile" at bounding box center [320, 182] width 294 height 7
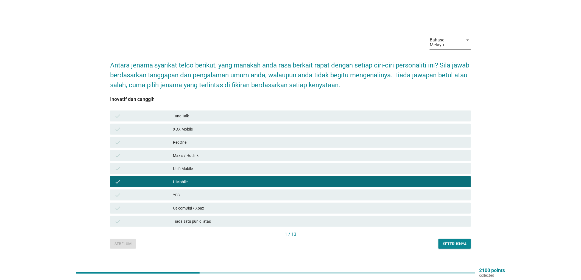
click at [198, 192] on div "YES" at bounding box center [320, 195] width 294 height 7
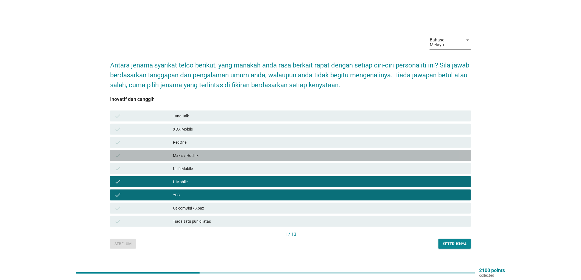
click at [220, 152] on div "Maxis / Hotlink" at bounding box center [320, 155] width 294 height 7
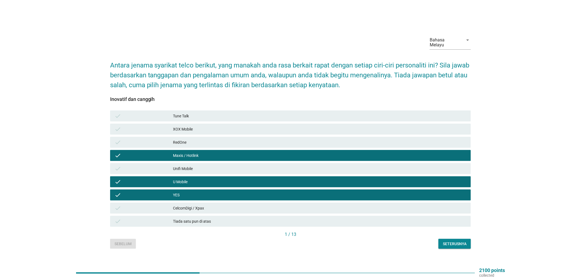
click at [242, 192] on div "YES" at bounding box center [320, 195] width 294 height 7
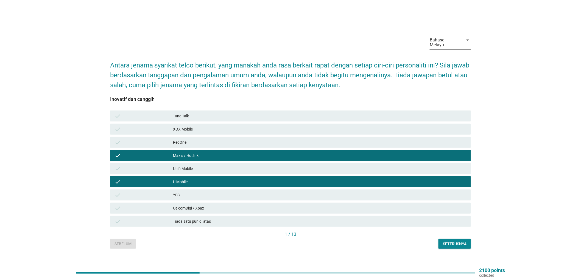
click at [333, 206] on div "CelcomDigi / Xpax" at bounding box center [320, 208] width 294 height 7
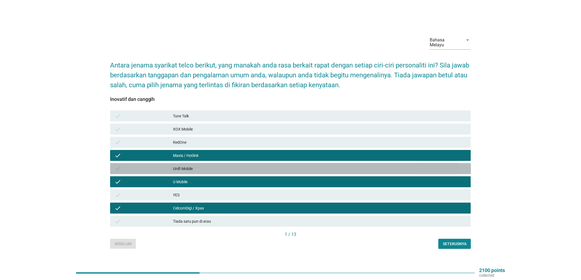
click at [208, 166] on div "Unifi Mobile" at bounding box center [320, 169] width 294 height 7
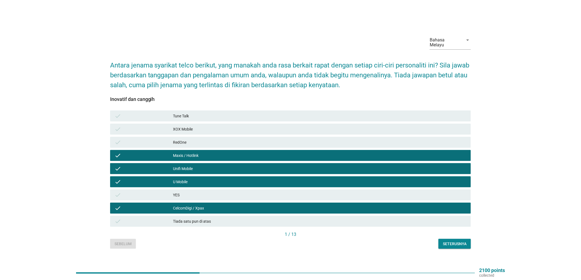
click at [231, 205] on div "CelcomDigi / Xpax" at bounding box center [320, 208] width 294 height 7
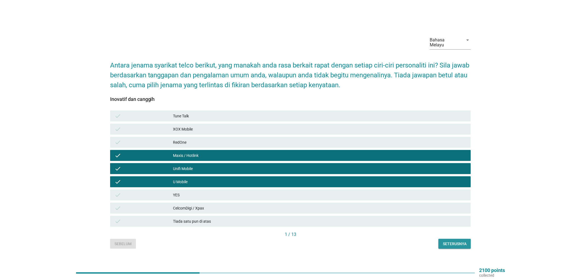
click at [446, 243] on div "Seterusnya" at bounding box center [455, 244] width 24 height 6
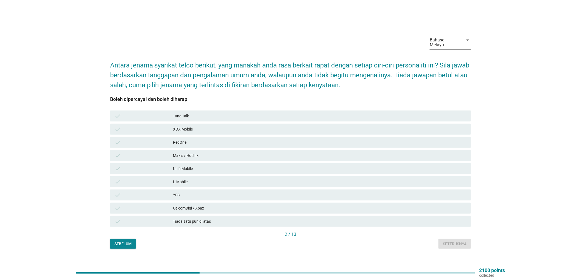
click at [221, 155] on div "Maxis / Hotlink" at bounding box center [320, 155] width 294 height 7
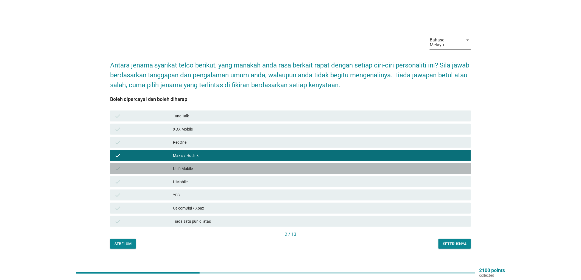
click at [211, 166] on div "Unifi Mobile" at bounding box center [320, 169] width 294 height 7
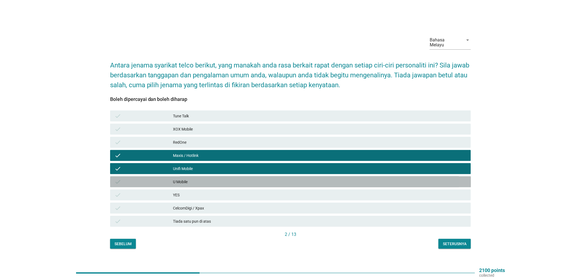
click at [196, 181] on div "U Mobile" at bounding box center [320, 182] width 294 height 7
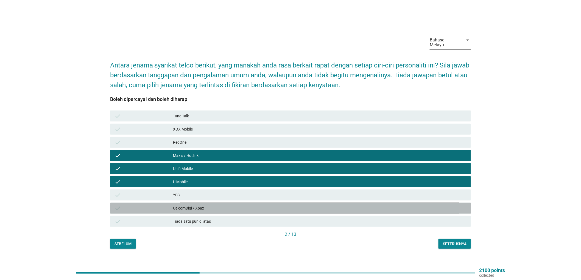
click at [202, 206] on div "CelcomDigi / Xpax" at bounding box center [320, 208] width 294 height 7
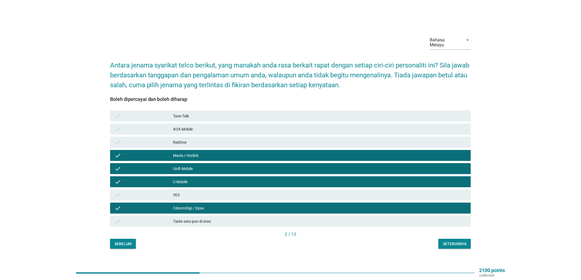
click at [267, 205] on div "CelcomDigi / Xpax" at bounding box center [320, 208] width 294 height 7
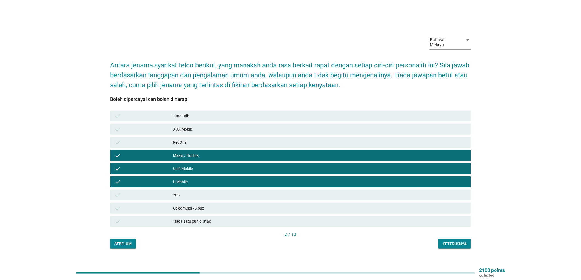
click at [456, 244] on div "Seterusnya" at bounding box center [455, 244] width 24 height 6
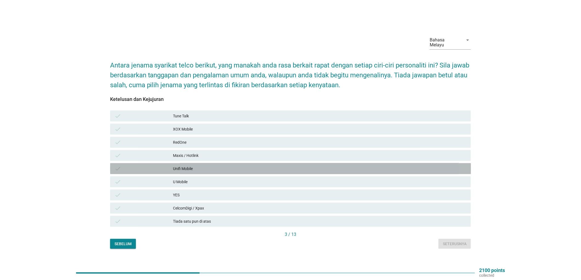
click at [207, 166] on div "Unifi Mobile" at bounding box center [320, 169] width 294 height 7
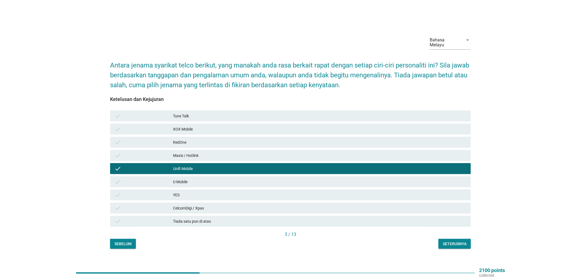
click at [210, 181] on div "U Mobile" at bounding box center [320, 182] width 294 height 7
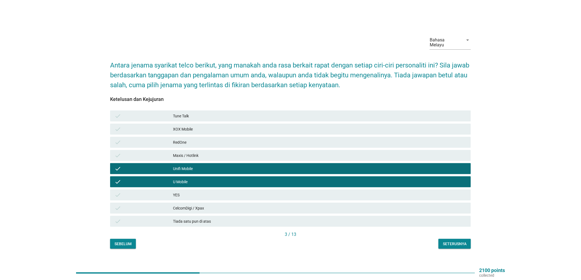
click at [455, 241] on div "Seterusnya" at bounding box center [455, 244] width 24 height 6
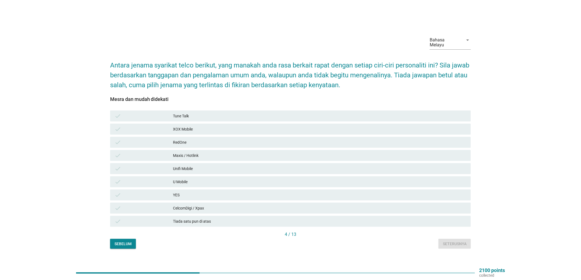
click at [207, 182] on div "U Mobile" at bounding box center [320, 182] width 294 height 7
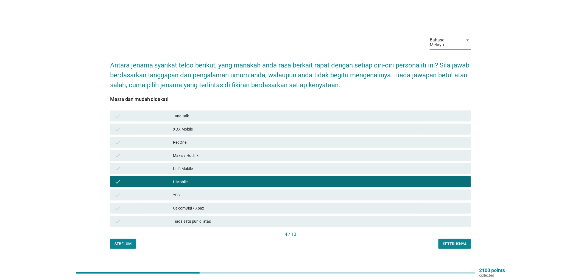
click at [236, 152] on div "Maxis / Hotlink" at bounding box center [320, 155] width 294 height 7
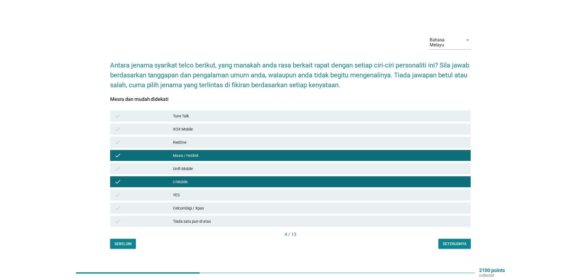
click at [262, 166] on div "Unifi Mobile" at bounding box center [320, 169] width 294 height 7
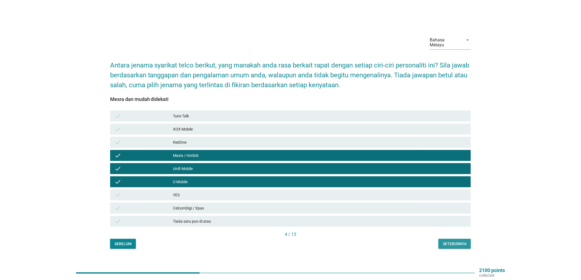
click at [454, 241] on div "Seterusnya" at bounding box center [455, 244] width 24 height 6
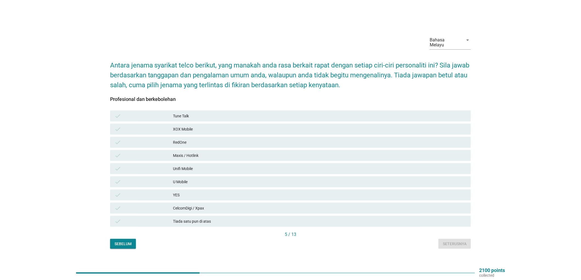
click at [189, 152] on div "Maxis / Hotlink" at bounding box center [320, 155] width 294 height 7
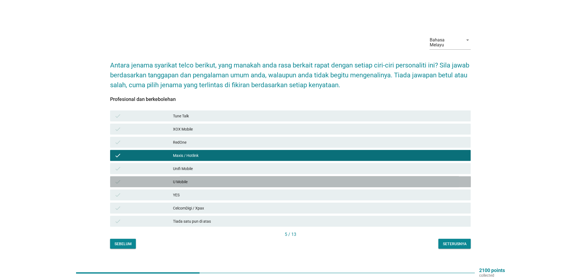
click at [184, 180] on div "U Mobile" at bounding box center [320, 182] width 294 height 7
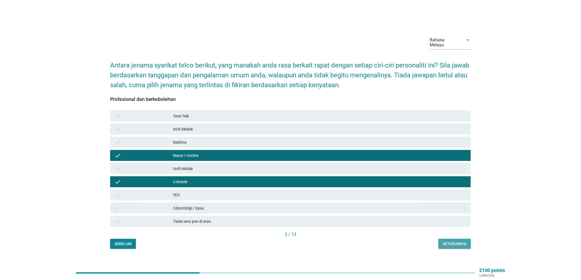
click at [465, 243] on div "Seterusnya" at bounding box center [455, 244] width 24 height 6
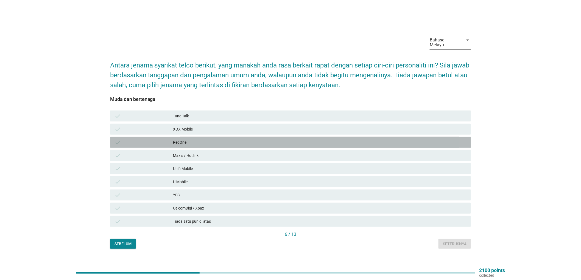
click at [203, 140] on div "RedOne" at bounding box center [320, 142] width 294 height 7
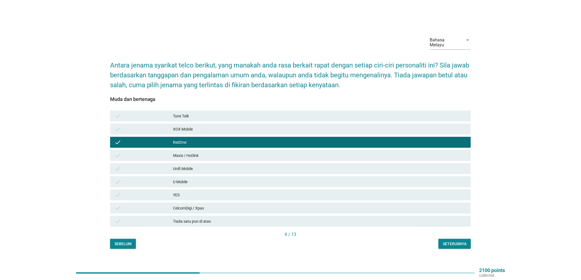
click at [198, 179] on div "U Mobile" at bounding box center [320, 182] width 294 height 7
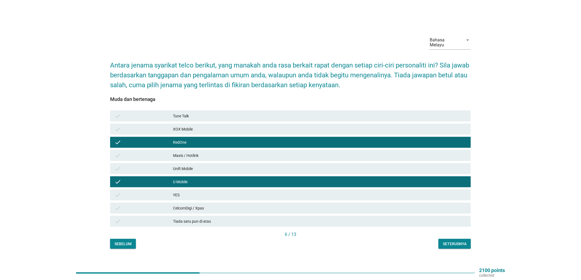
click at [451, 243] on div "Seterusnya" at bounding box center [455, 244] width 24 height 6
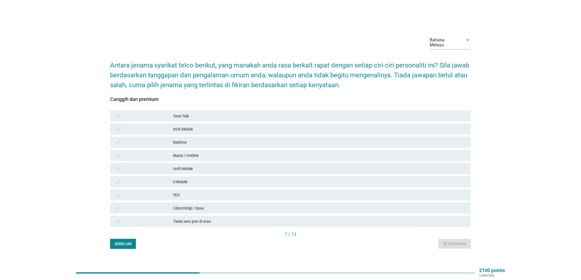
click at [193, 205] on div "CelcomDigi / Xpax" at bounding box center [320, 208] width 294 height 7
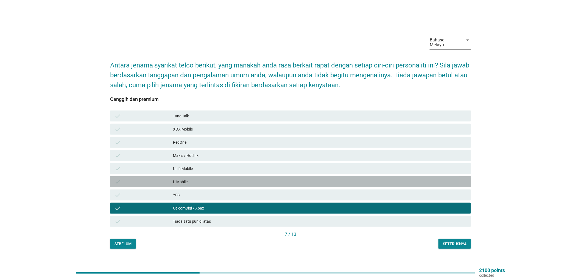
click at [198, 180] on div "U Mobile" at bounding box center [320, 182] width 294 height 7
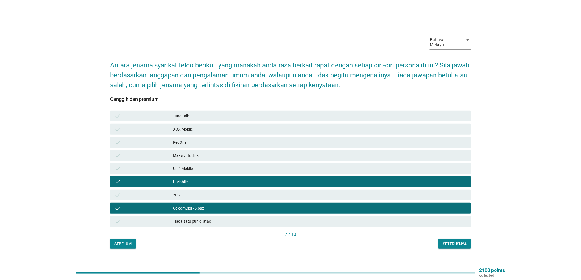
click at [456, 241] on div "Seterusnya" at bounding box center [455, 244] width 24 height 6
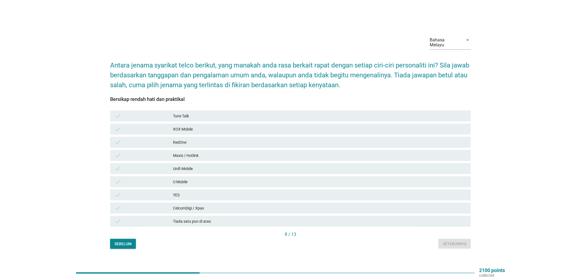
click at [198, 152] on div "Maxis / Hotlink" at bounding box center [320, 155] width 294 height 7
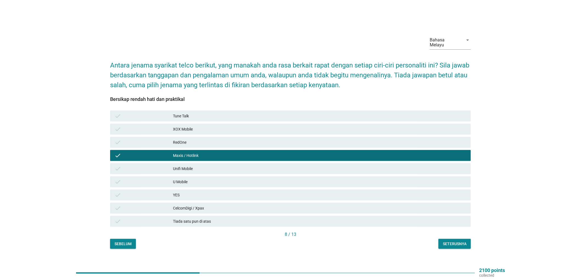
click at [191, 179] on div "U Mobile" at bounding box center [320, 182] width 294 height 7
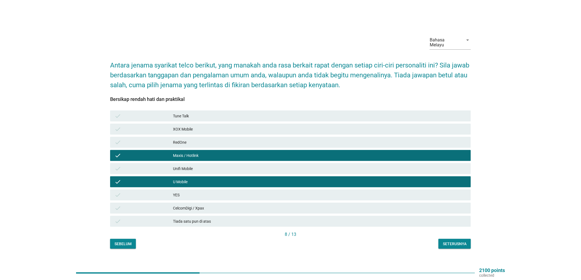
click at [459, 242] on div "Seterusnya" at bounding box center [455, 244] width 24 height 6
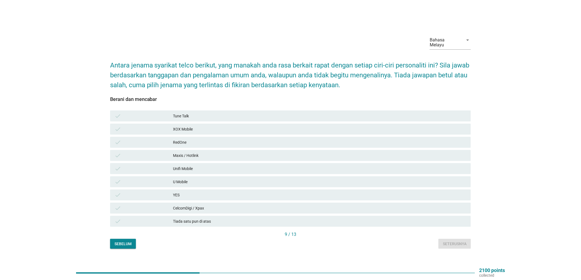
click at [224, 180] on div "U Mobile" at bounding box center [320, 182] width 294 height 7
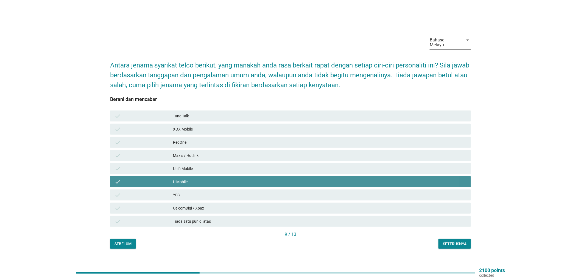
click at [225, 168] on div "Unifi Mobile" at bounding box center [320, 169] width 294 height 7
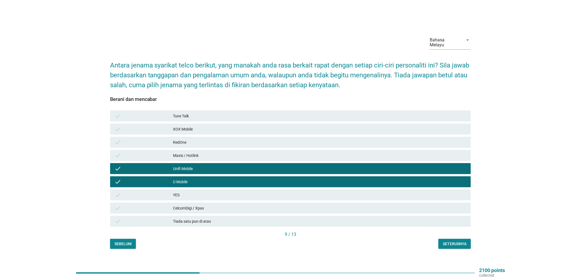
click at [231, 153] on div "Maxis / Hotlink" at bounding box center [320, 155] width 294 height 7
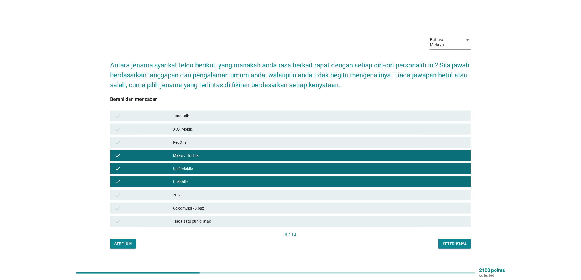
click at [452, 242] on div "Seterusnya" at bounding box center [455, 244] width 24 height 6
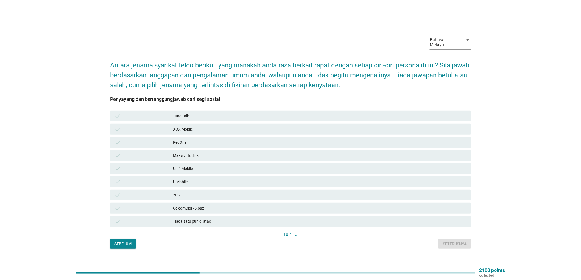
click at [202, 152] on div "Maxis / Hotlink" at bounding box center [320, 155] width 294 height 7
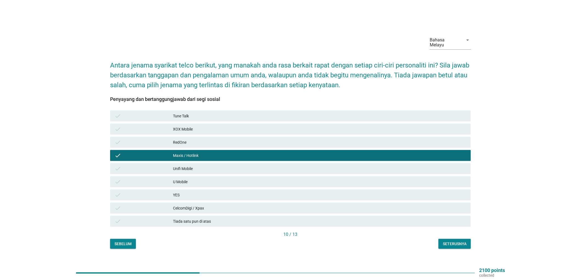
click at [204, 166] on div "Unifi Mobile" at bounding box center [320, 169] width 294 height 7
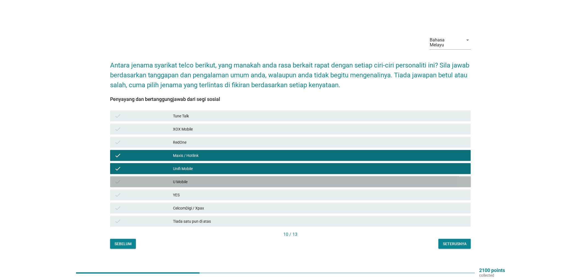
click at [202, 179] on div "U Mobile" at bounding box center [320, 182] width 294 height 7
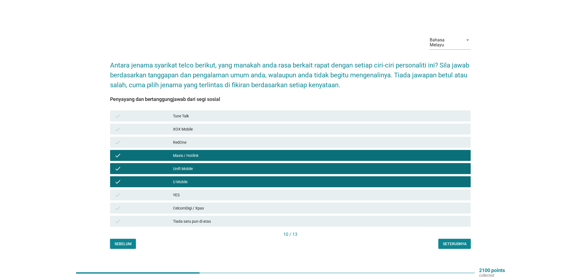
click at [209, 209] on div "CelcomDigi / Xpax" at bounding box center [320, 208] width 294 height 7
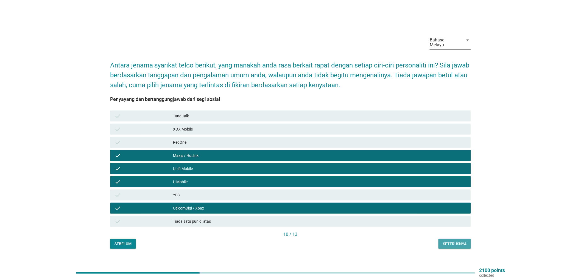
click at [460, 244] on div "Seterusnya" at bounding box center [455, 244] width 24 height 6
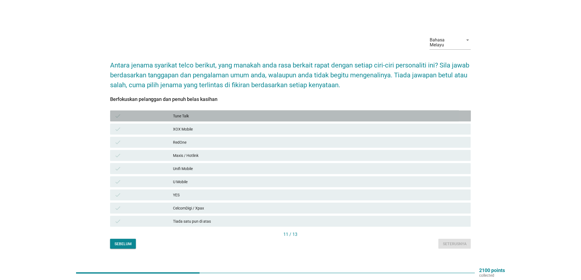
click at [222, 113] on div "Tune Talk" at bounding box center [320, 116] width 294 height 7
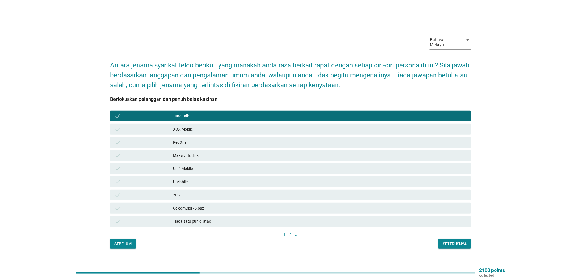
click at [200, 180] on div "U Mobile" at bounding box center [320, 182] width 294 height 7
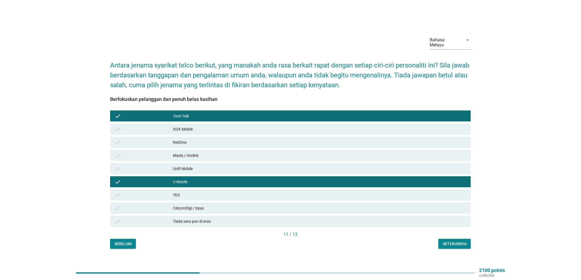
click at [206, 166] on div "Unifi Mobile" at bounding box center [320, 169] width 294 height 7
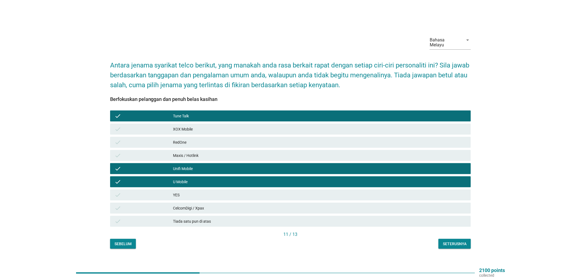
click at [460, 241] on div "Seterusnya" at bounding box center [455, 244] width 24 height 6
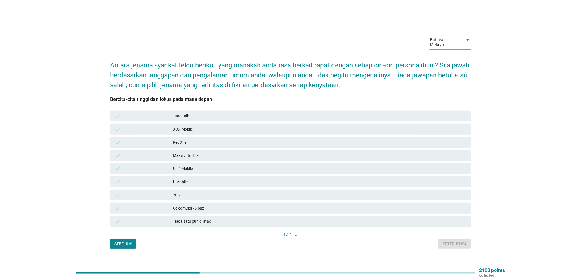
drag, startPoint x: 199, startPoint y: 176, endPoint x: 199, endPoint y: 167, distance: 8.3
click at [199, 177] on div "check U Mobile" at bounding box center [290, 182] width 361 height 11
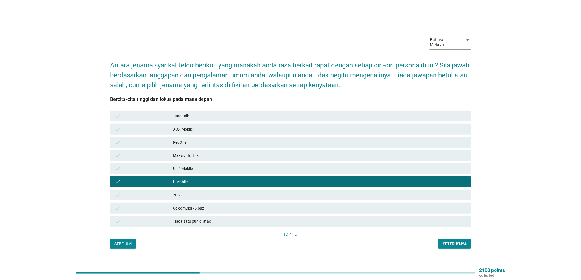
click at [218, 205] on div "CelcomDigi / Xpax" at bounding box center [320, 208] width 294 height 7
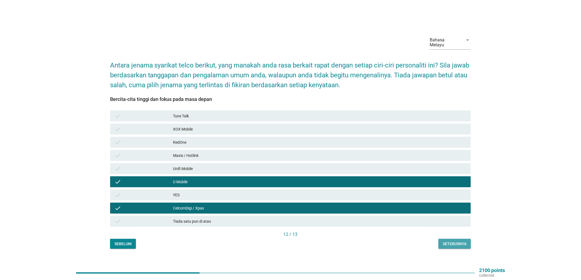
click at [454, 241] on div "Seterusnya" at bounding box center [455, 244] width 24 height 6
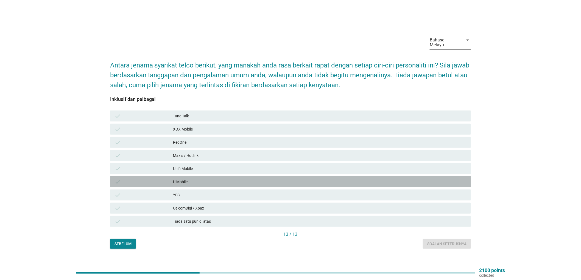
click at [204, 179] on div "U Mobile" at bounding box center [320, 182] width 294 height 7
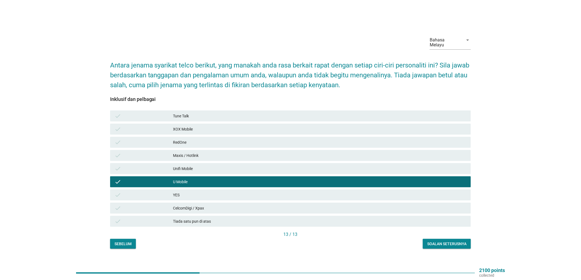
click at [441, 244] on div "Soalan seterusnya" at bounding box center [446, 244] width 39 height 6
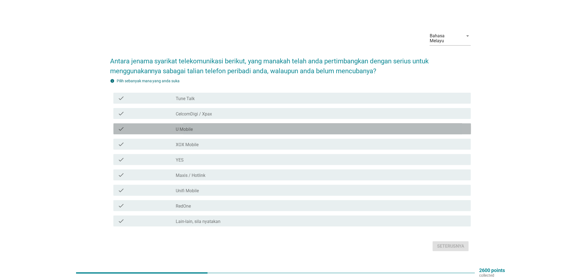
click at [229, 130] on div "check_box_outline_blank U Mobile" at bounding box center [321, 129] width 291 height 7
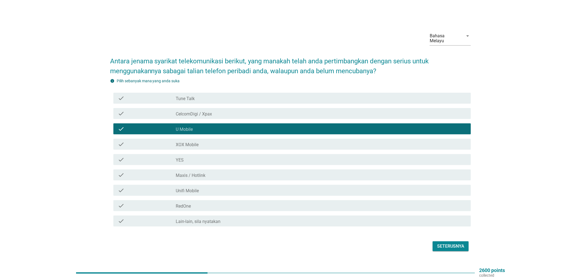
click at [241, 187] on div "check_box_outline_blank Unifi Mobile" at bounding box center [321, 190] width 291 height 7
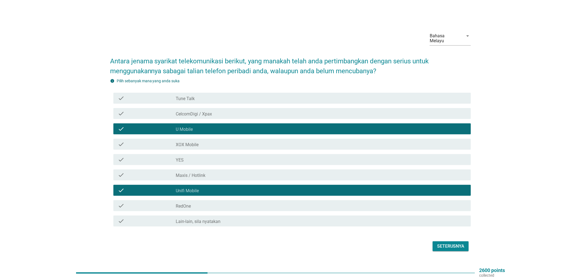
click at [462, 244] on div "Seterusnya" at bounding box center [450, 246] width 27 height 7
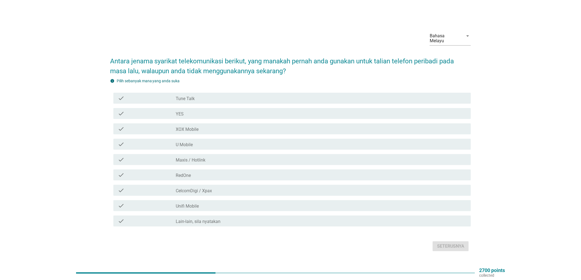
click at [253, 187] on div "check_box CelcomDigi / Xpax" at bounding box center [321, 190] width 291 height 7
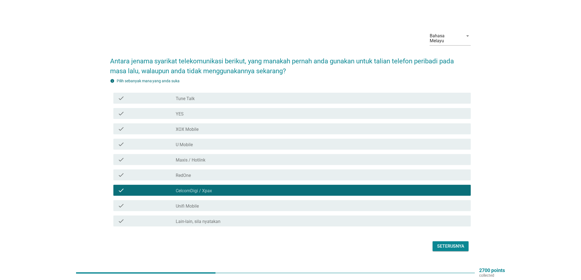
click at [454, 246] on div "Seterusnya" at bounding box center [450, 246] width 27 height 7
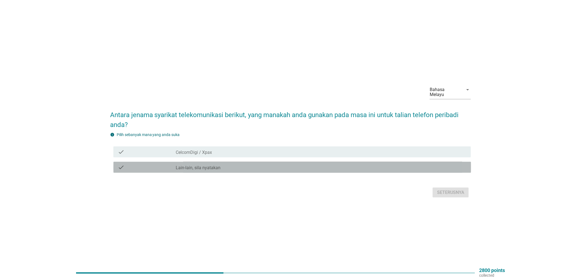
click at [242, 167] on div "check_box Lain-lain, sila nyatakan" at bounding box center [321, 167] width 291 height 7
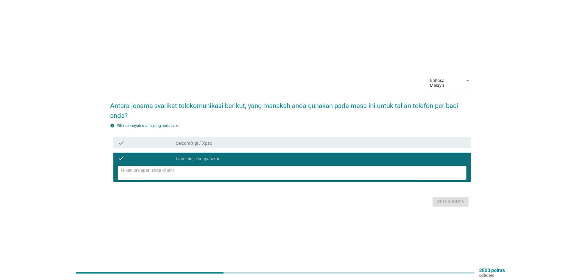
click at [238, 172] on textarea at bounding box center [294, 173] width 346 height 14
type textarea "Maxis"
click at [452, 203] on button "Seterusnya" at bounding box center [451, 202] width 36 height 10
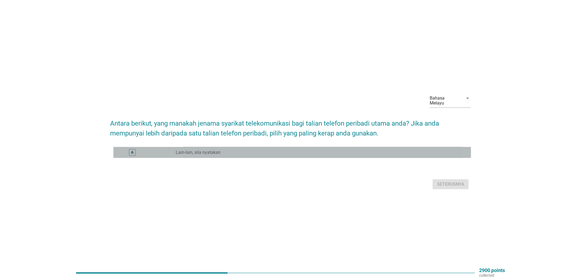
click at [305, 150] on div "radio_button_unchecked Lain-lain, sila nyatakan" at bounding box center [319, 152] width 286 height 5
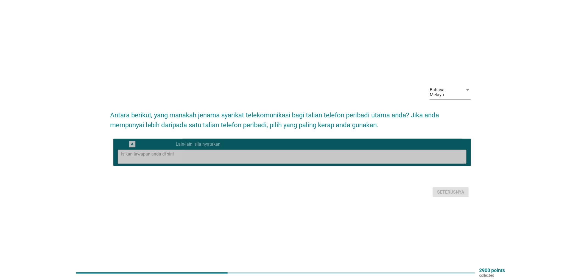
click at [314, 150] on textarea at bounding box center [294, 157] width 346 height 14
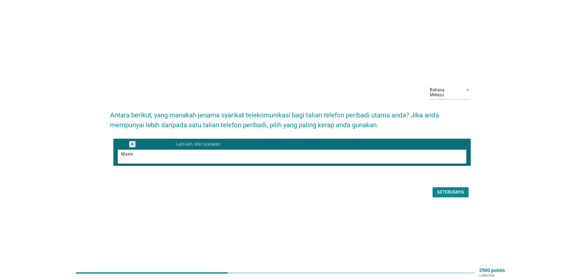
type textarea "Maxis"
click at [442, 189] on div "Seterusnya" at bounding box center [450, 192] width 27 height 7
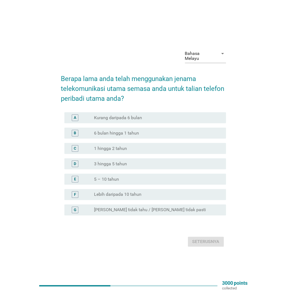
click at [160, 252] on div "Bahasa Melayu arrow_drop_down Berapa lama anda telah menggunakan jenama telekom…" at bounding box center [143, 146] width 287 height 293
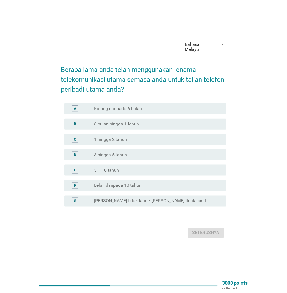
scroll to position [14, 0]
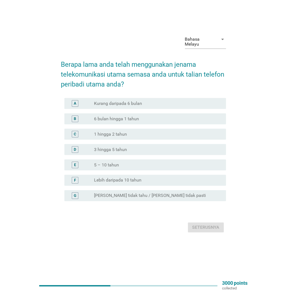
click at [203, 179] on div "radio_button_unchecked Lebih daripada 10 tahun" at bounding box center [155, 180] width 123 height 5
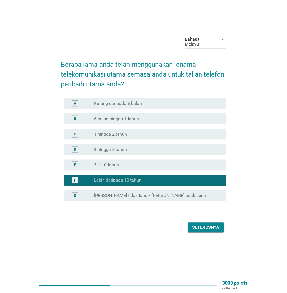
click at [209, 225] on div "Seterusnya" at bounding box center [206, 227] width 27 height 7
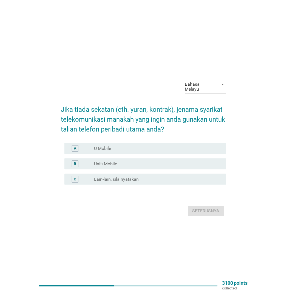
click at [169, 147] on div "radio_button_unchecked U Mobile" at bounding box center [155, 148] width 123 height 5
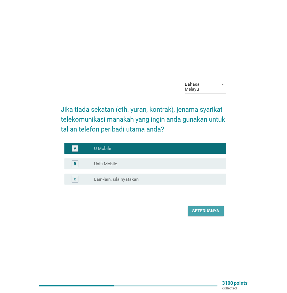
click at [199, 208] on div "Seterusnya" at bounding box center [206, 211] width 27 height 7
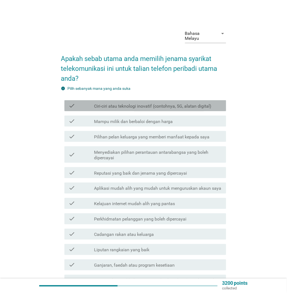
click at [194, 102] on div "check_box_outline_blank Ciri-ciri atau teknologi inovatif (contohnya, 5G, alata…" at bounding box center [158, 105] width 128 height 7
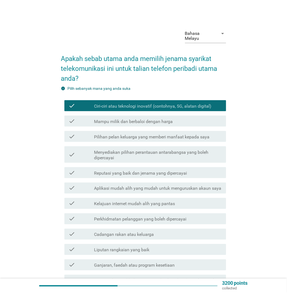
click at [192, 172] on div "check check_box_outline_blank Reputasi yang baik dan jenama yang dipercayai" at bounding box center [146, 172] width 162 height 11
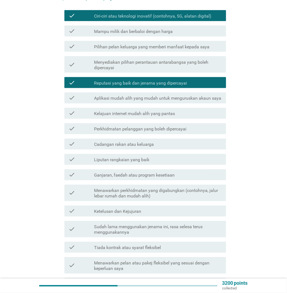
scroll to position [91, 0]
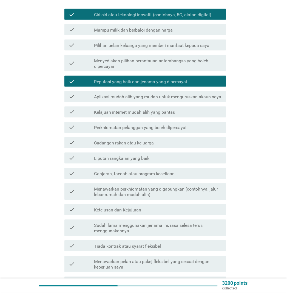
click at [185, 109] on div "check_box_outline_blank Kelajuan internet mudah alih yang pantas" at bounding box center [158, 112] width 128 height 7
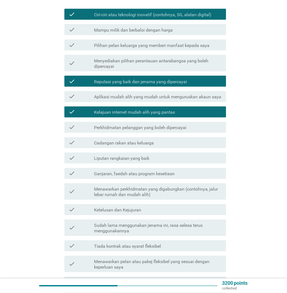
click at [183, 124] on div "check_box_outline_blank Perkhidmatan pelanggan yang boleh dipercayai" at bounding box center [158, 127] width 128 height 7
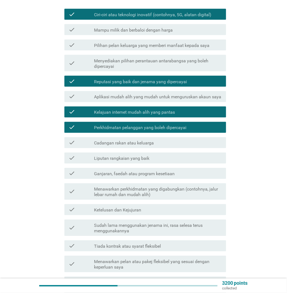
click at [183, 141] on div "check check_box_outline_blank Cadangan rakan atau keluarga" at bounding box center [146, 142] width 162 height 11
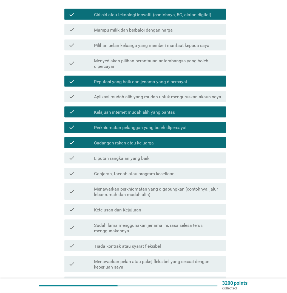
click at [205, 155] on div "check_box_outline_blank Liputan rangkaian yang baik" at bounding box center [158, 158] width 128 height 7
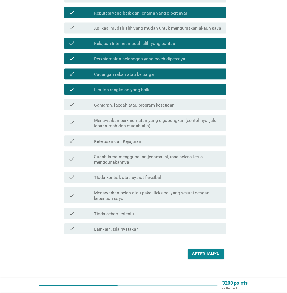
scroll to position [161, 0]
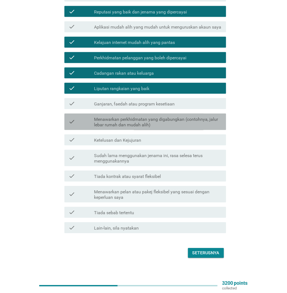
click at [174, 118] on label "Menawarkan perkhidmatan yang digabungkan (contohnya, jalur lebar rumah dan muda…" at bounding box center [158, 122] width 128 height 11
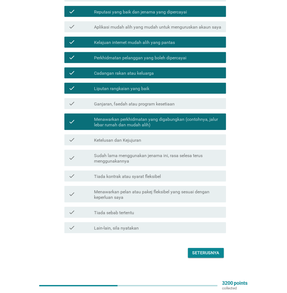
click at [206, 250] on div "Seterusnya" at bounding box center [206, 253] width 27 height 7
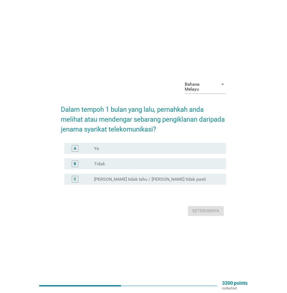
click at [194, 146] on div "radio_button_unchecked Ya" at bounding box center [155, 148] width 123 height 5
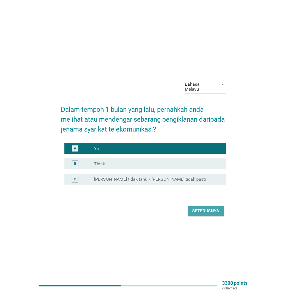
click at [211, 209] on div "Seterusnya" at bounding box center [206, 211] width 27 height 7
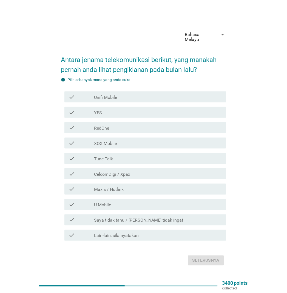
click at [169, 174] on div "check_box_outline_blank CelcomDigi / Xpax" at bounding box center [158, 174] width 128 height 7
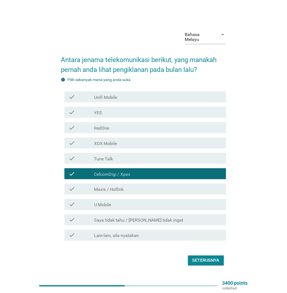
click at [158, 186] on div "check_box_outline_blank Maxis / Hotlink" at bounding box center [158, 189] width 128 height 7
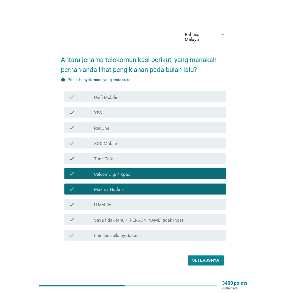
click at [154, 205] on div "check_box_outline_blank U Mobile" at bounding box center [158, 204] width 128 height 7
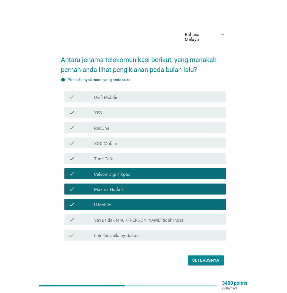
click at [210, 252] on div "Seterusnya" at bounding box center [206, 260] width 27 height 7
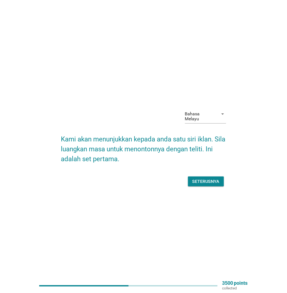
click at [206, 180] on div "Seterusnya" at bounding box center [206, 181] width 27 height 7
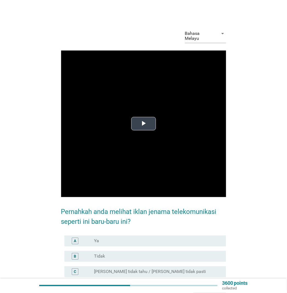
click at [144, 124] on span "Video Player" at bounding box center [144, 124] width 0 height 0
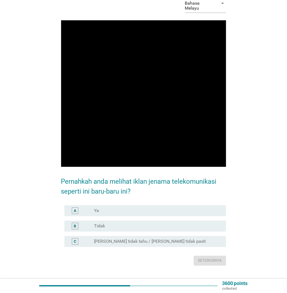
scroll to position [30, 0]
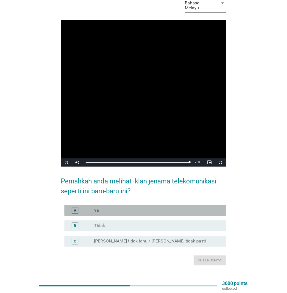
click at [127, 208] on div "radio_button_unchecked Ya" at bounding box center [155, 210] width 123 height 5
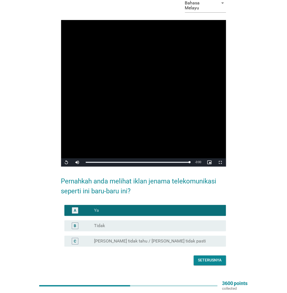
click at [214, 252] on div "Seterusnya" at bounding box center [211, 261] width 24 height 6
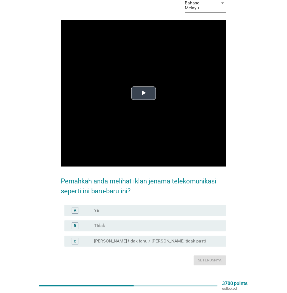
click at [144, 93] on span "Video Player" at bounding box center [144, 93] width 0 height 0
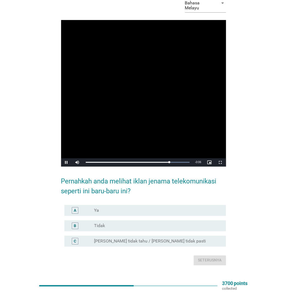
click at [149, 208] on div "radio_button_unchecked Ya" at bounding box center [155, 210] width 123 height 5
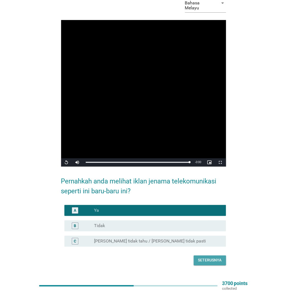
click at [220, 252] on div "Seterusnya" at bounding box center [211, 261] width 24 height 6
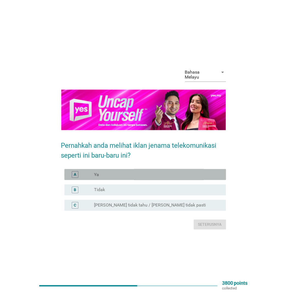
click at [138, 172] on div "radio_button_unchecked Ya" at bounding box center [155, 174] width 123 height 5
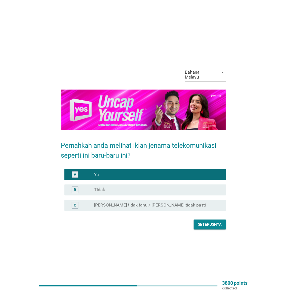
click at [207, 222] on div "Seterusnya" at bounding box center [211, 225] width 24 height 6
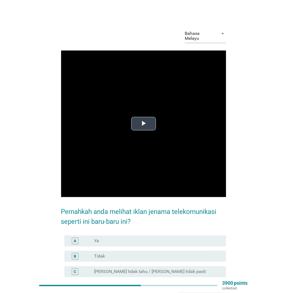
click at [144, 124] on span "Video Player" at bounding box center [144, 124] width 0 height 0
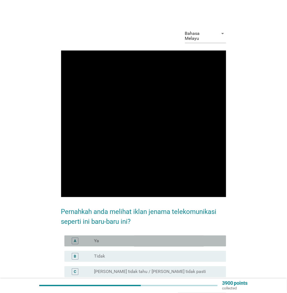
click at [212, 238] on div "radio_button_unchecked Ya" at bounding box center [155, 240] width 123 height 5
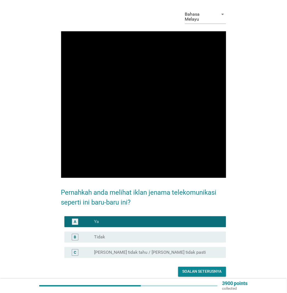
scroll to position [37, 0]
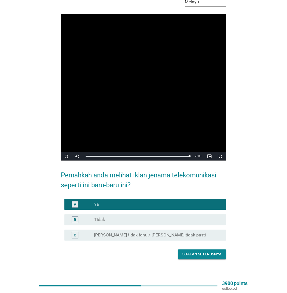
click at [215, 252] on div "Soalan seterusnya" at bounding box center [202, 255] width 39 height 6
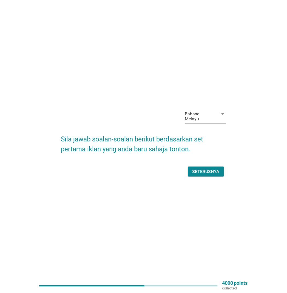
scroll to position [0, 0]
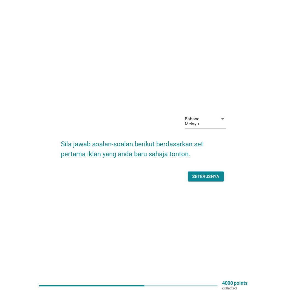
click at [207, 175] on div "Seterusnya" at bounding box center [206, 176] width 27 height 7
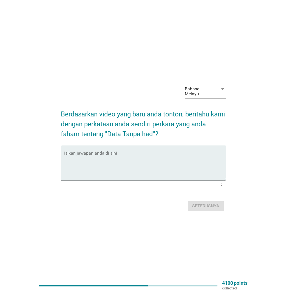
click at [200, 152] on textarea "Isikan jawapan anda di sini" at bounding box center [146, 166] width 162 height 29
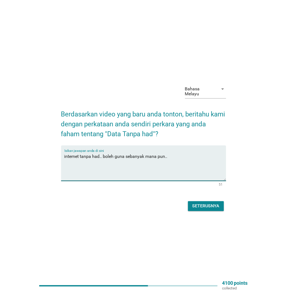
click at [125, 152] on textarea "internet tanpa had.. boleh guna sebanyak mana pun.." at bounding box center [146, 166] width 162 height 29
type textarea "internet tanpa had.. boleh guna data sebanyak mana pun.."
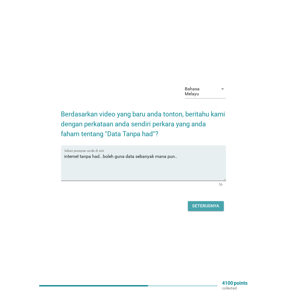
click at [208, 203] on div "Seterusnya" at bounding box center [206, 206] width 27 height 7
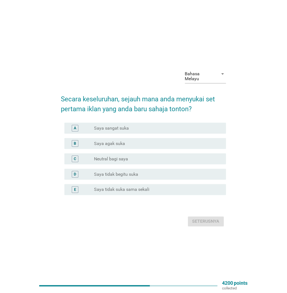
click at [159, 142] on div "radio_button_unchecked Saya agak suka" at bounding box center [155, 143] width 123 height 5
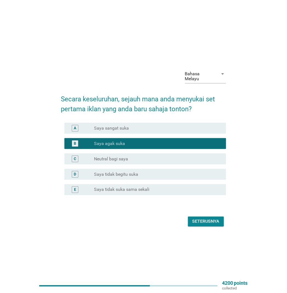
click at [216, 221] on div "Seterusnya" at bounding box center [206, 221] width 27 height 7
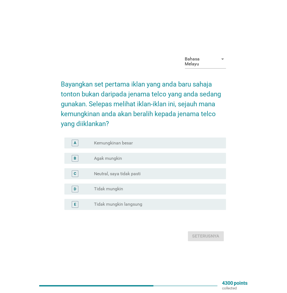
click at [145, 172] on div "radio_button_unchecked Neutral, saya tidak pasti" at bounding box center [155, 173] width 123 height 5
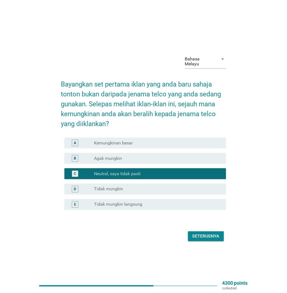
click at [216, 233] on div "Seterusnya" at bounding box center [206, 236] width 27 height 7
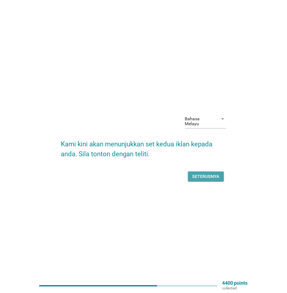
click at [213, 175] on div "Seterusnya" at bounding box center [206, 176] width 27 height 7
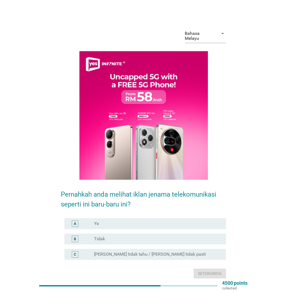
click at [166, 221] on div "radio_button_unchecked Ya" at bounding box center [155, 223] width 123 height 5
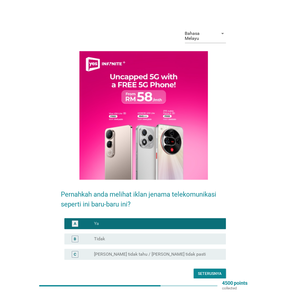
click at [223, 252] on button "Seterusnya" at bounding box center [210, 274] width 32 height 10
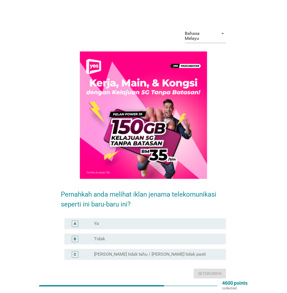
click at [175, 221] on div "radio_button_unchecked Ya" at bounding box center [155, 223] width 123 height 5
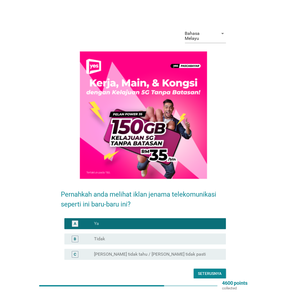
click at [204, 252] on div "Seterusnya" at bounding box center [211, 274] width 24 height 6
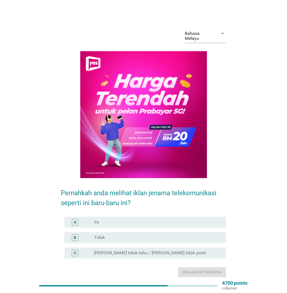
click at [172, 220] on div "radio_button_unchecked Ya" at bounding box center [155, 222] width 123 height 5
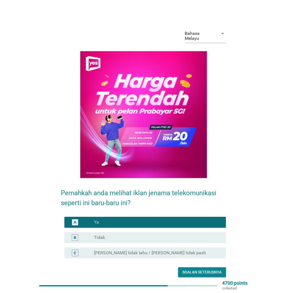
click at [206, 252] on div "Soalan seterusnya" at bounding box center [202, 273] width 39 height 6
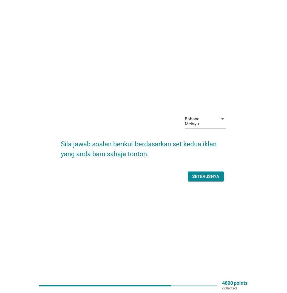
click at [198, 173] on div "Seterusnya" at bounding box center [206, 176] width 27 height 7
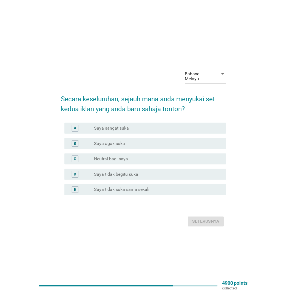
click at [193, 156] on div "radio_button_unchecked Neutral bagi saya" at bounding box center [155, 158] width 123 height 5
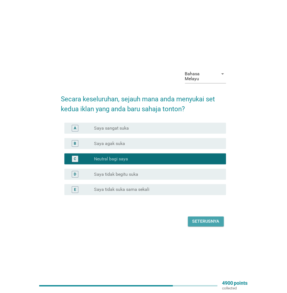
click at [209, 217] on button "Seterusnya" at bounding box center [206, 222] width 36 height 10
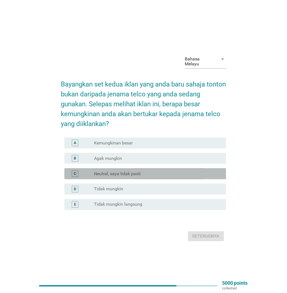
click at [169, 171] on div "radio_button_unchecked Neutral, saya tidak pasti" at bounding box center [155, 173] width 123 height 5
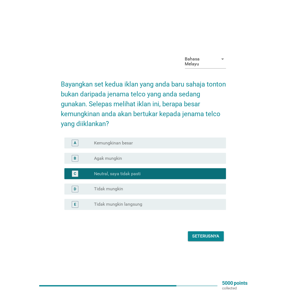
click at [199, 236] on div "Seterusnya" at bounding box center [206, 236] width 27 height 7
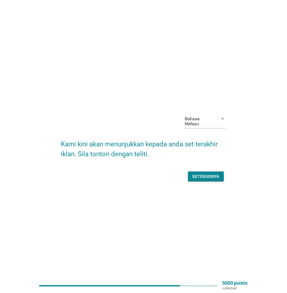
click at [209, 176] on div "Seterusnya" at bounding box center [206, 176] width 27 height 7
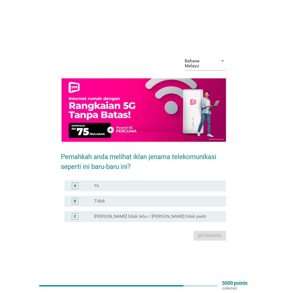
click at [200, 183] on div "radio_button_unchecked Ya" at bounding box center [155, 185] width 123 height 5
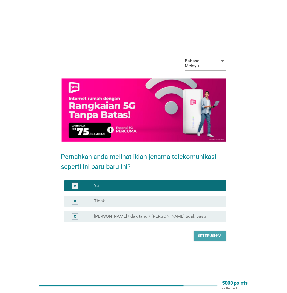
click at [217, 234] on div "Seterusnya" at bounding box center [211, 236] width 24 height 6
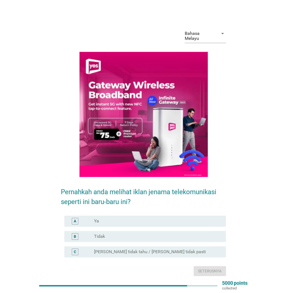
scroll to position [17, 0]
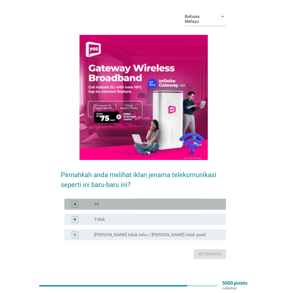
click at [175, 202] on div "radio_button_unchecked Ya" at bounding box center [155, 204] width 123 height 5
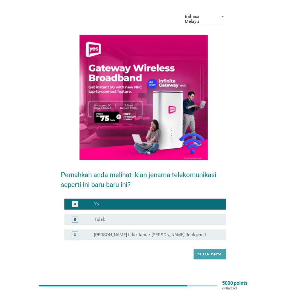
click at [210, 252] on div "Seterusnya" at bounding box center [211, 255] width 24 height 6
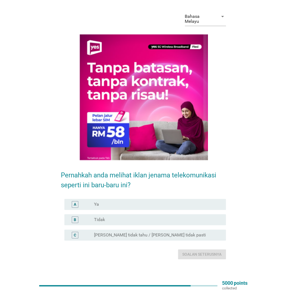
scroll to position [0, 0]
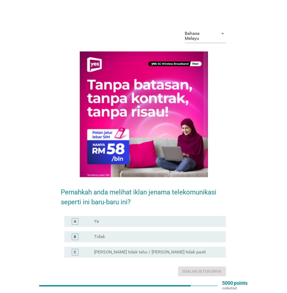
click at [212, 210] on div "Pernahkah anda melihat iklan jenama telekomunikasi seperti ini baru-baru ini? A…" at bounding box center [143, 224] width 165 height 85
click at [212, 219] on div "radio_button_unchecked Ya" at bounding box center [155, 221] width 123 height 5
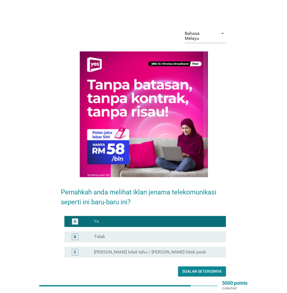
click at [205, 252] on div "Soalan seterusnya" at bounding box center [202, 272] width 39 height 6
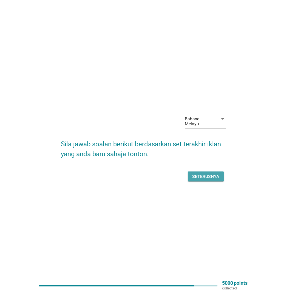
click at [216, 173] on div "Seterusnya" at bounding box center [206, 176] width 27 height 7
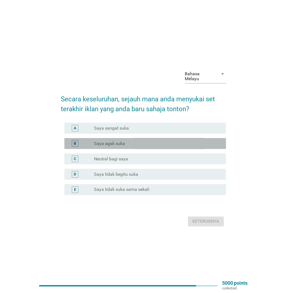
click at [188, 141] on div "radio_button_unchecked Saya agak suka" at bounding box center [155, 143] width 123 height 5
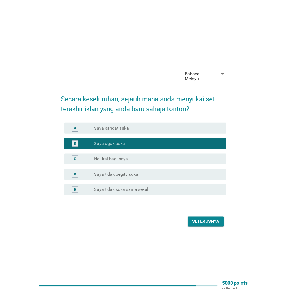
click at [206, 219] on div "Seterusnya" at bounding box center [206, 221] width 27 height 7
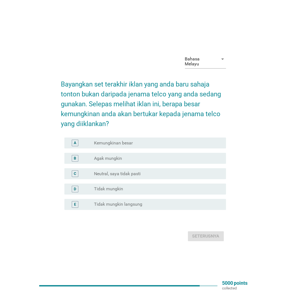
click at [161, 153] on div "B radio_button_unchecked Agak mungkin" at bounding box center [146, 158] width 162 height 11
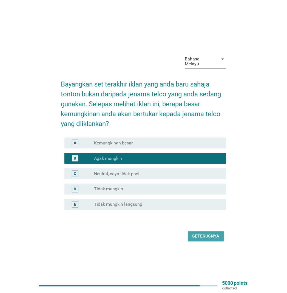
click at [205, 233] on div "Seterusnya" at bounding box center [206, 236] width 27 height 7
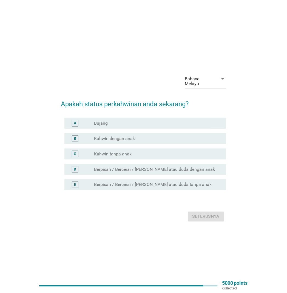
click at [145, 124] on div "radio_button_unchecked Bujang" at bounding box center [158, 123] width 128 height 7
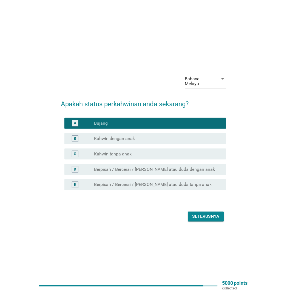
click at [210, 213] on div "Seterusnya" at bounding box center [206, 216] width 27 height 7
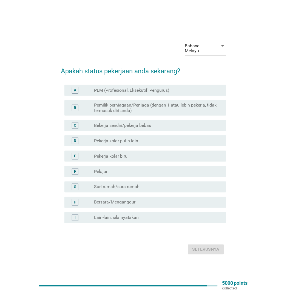
click at [188, 88] on div "radio_button_unchecked PEM (Profesional, Eksekutif, Pengurus)" at bounding box center [155, 90] width 123 height 5
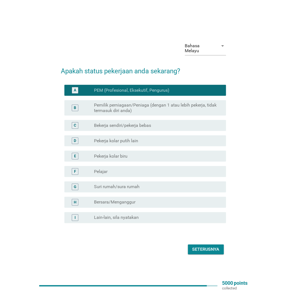
click at [216, 248] on div "Seterusnya" at bounding box center [206, 249] width 27 height 7
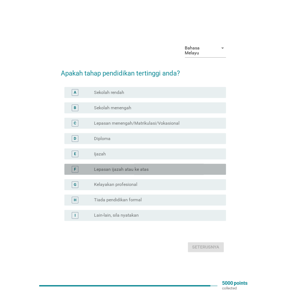
click at [119, 167] on label "Lepasan ijazah atau ke atas" at bounding box center [121, 169] width 55 height 5
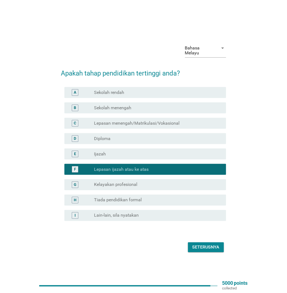
click at [212, 245] on div "Seterusnya" at bounding box center [206, 247] width 27 height 7
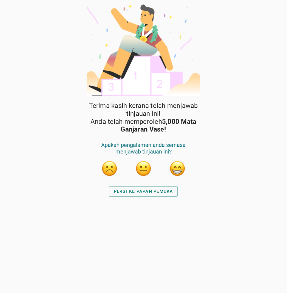
click at [146, 191] on div "PERGI KE PAPAN PEMUKA" at bounding box center [144, 191] width 60 height 7
